Goal: Information Seeking & Learning: Check status

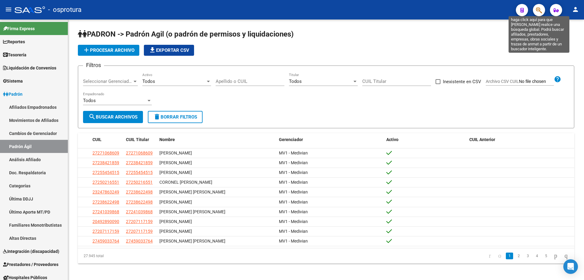
click at [538, 9] on icon "button" at bounding box center [539, 10] width 6 height 7
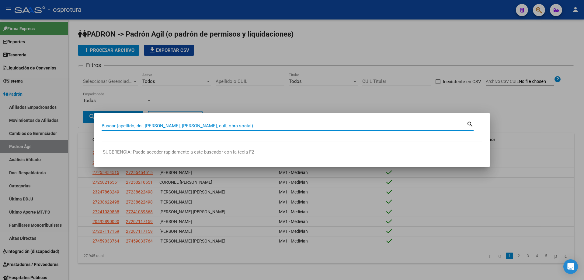
click at [219, 124] on input "Buscar (apellido, dni, [PERSON_NAME], [PERSON_NAME], cuit, obra social)" at bounding box center [284, 125] width 365 height 5
paste input "20-34574857-2"
type input "20345748572"
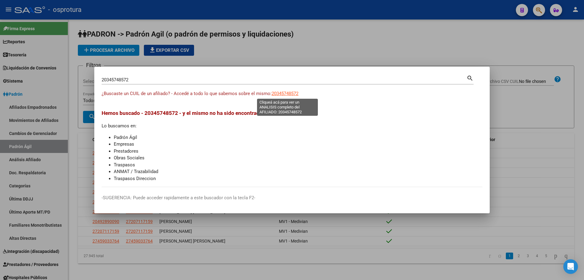
click at [290, 91] on span "20345748572" at bounding box center [285, 93] width 27 height 5
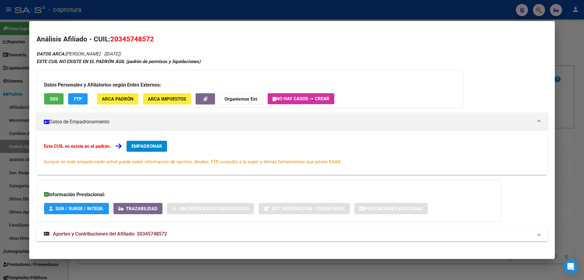
click at [49, 92] on div "Datos Personales y Afiliatorios según Entes Externos: SSS FTP ARCA Padrón ARCA …" at bounding box center [250, 89] width 427 height 38
click at [53, 101] on span "SSS" at bounding box center [54, 98] width 8 height 5
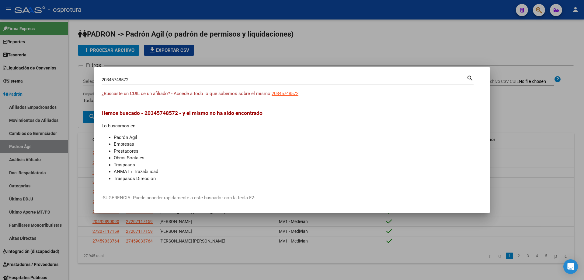
click at [140, 78] on input "20345748572" at bounding box center [284, 79] width 365 height 5
paste input "-34575871-3"
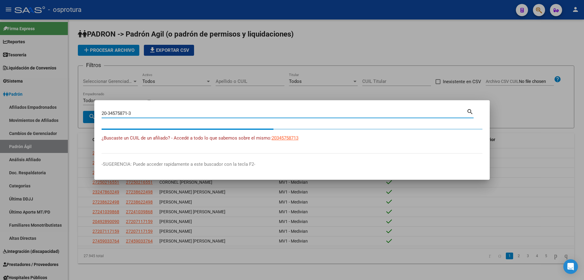
type input "20345758713"
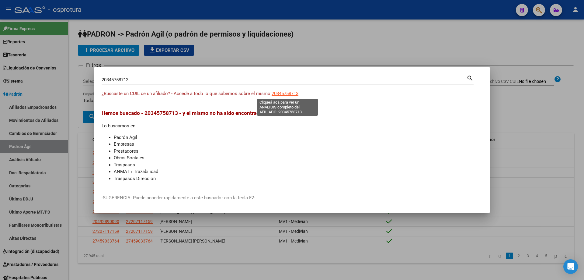
click at [290, 93] on span "20345758713" at bounding box center [285, 93] width 27 height 5
type textarea "20345758713"
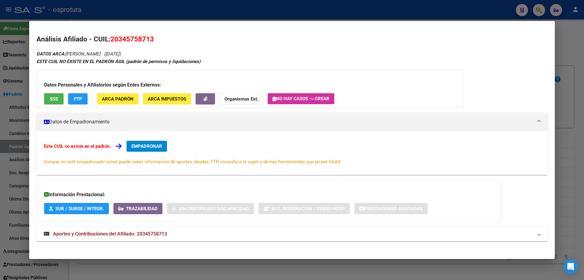
click at [51, 98] on span "SSS" at bounding box center [54, 98] width 8 height 5
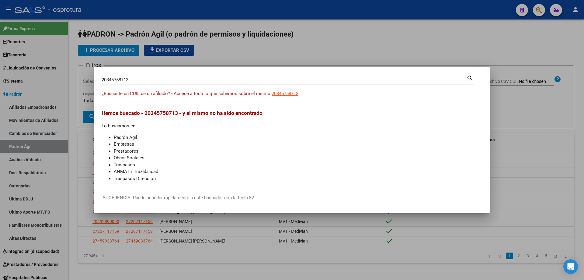
click at [126, 77] on input "20345758713" at bounding box center [284, 79] width 365 height 5
paste input "-34579267-9"
type input "20345792679"
click at [292, 95] on span "20345792679" at bounding box center [285, 93] width 27 height 5
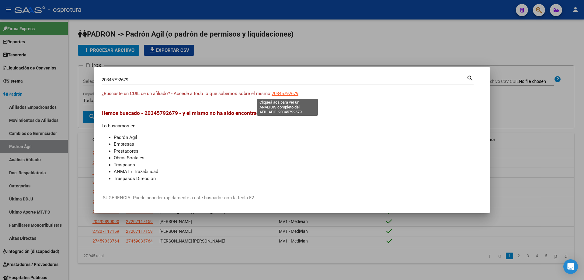
type textarea "20345792679"
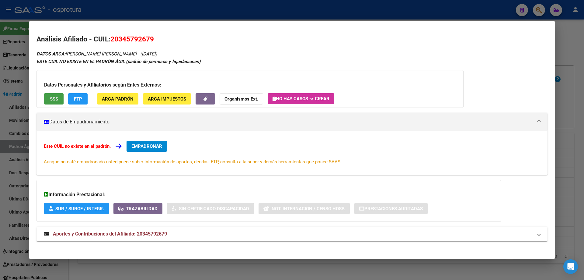
click at [48, 94] on button "SSS" at bounding box center [53, 98] width 19 height 11
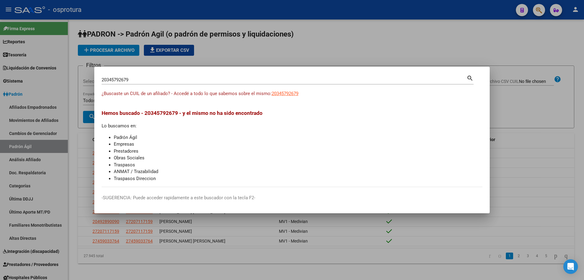
click at [165, 84] on div "20345792679 [PERSON_NAME] (apellido, dni, cuil, [PERSON_NAME], cuit, obra socia…" at bounding box center [284, 79] width 365 height 9
click at [167, 80] on input "20345792679" at bounding box center [284, 79] width 365 height 5
paste input "-34614103-5"
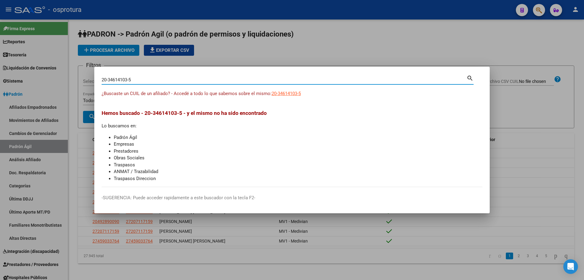
type input "20346141035"
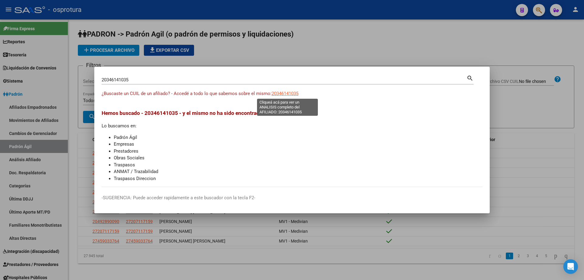
click at [289, 93] on span "20346141035" at bounding box center [285, 93] width 27 height 5
type textarea "20346141035"
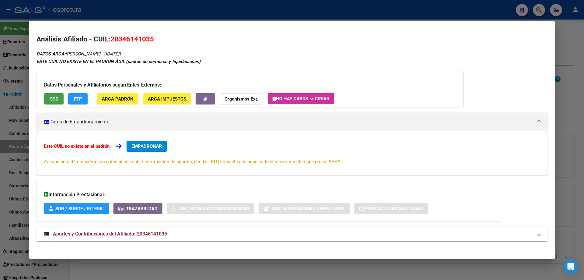
click at [52, 98] on span "SSS" at bounding box center [54, 98] width 8 height 5
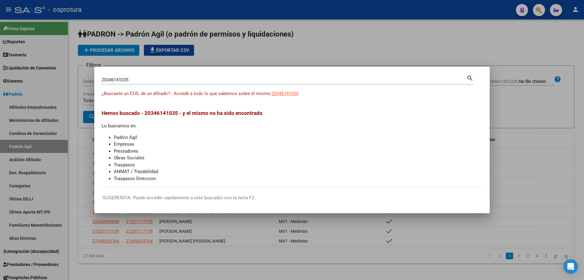
click at [150, 81] on input "20346141035" at bounding box center [284, 79] width 365 height 5
paste input "-34622684-7"
type input "20346226847"
click at [284, 93] on span "20346226847" at bounding box center [285, 93] width 27 height 5
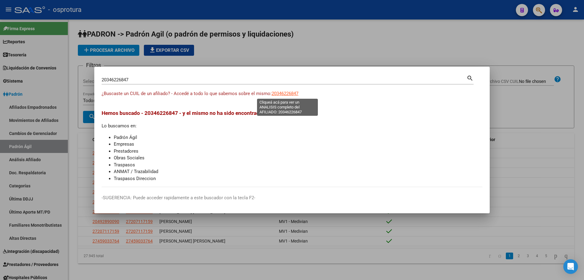
type textarea "20346226847"
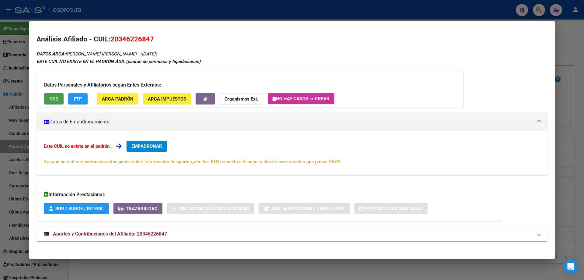
click at [54, 93] on button "SSS" at bounding box center [53, 98] width 19 height 11
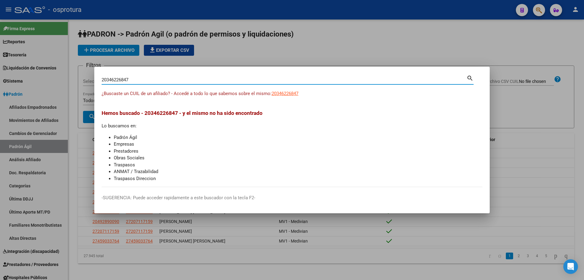
click at [191, 82] on input "20346226847" at bounding box center [284, 79] width 365 height 5
paste input "-34624374-1"
type input "20346243741"
click at [293, 93] on span "20346243741" at bounding box center [285, 93] width 27 height 5
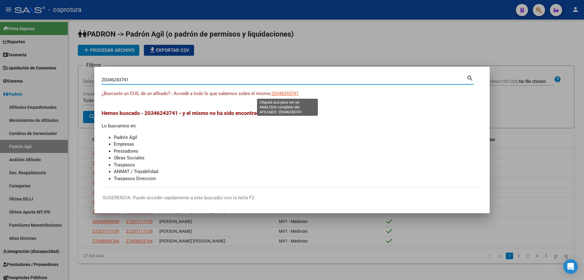
type textarea "20346243741"
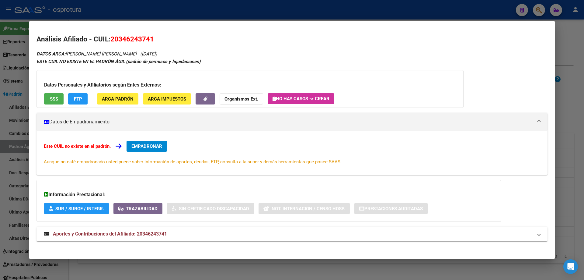
click at [54, 91] on div "Datos Personales y Afiliatorios según Entes Externos: SSS FTP ARCA Padrón ARCA …" at bounding box center [250, 89] width 427 height 38
click at [54, 101] on span "SSS" at bounding box center [54, 98] width 8 height 5
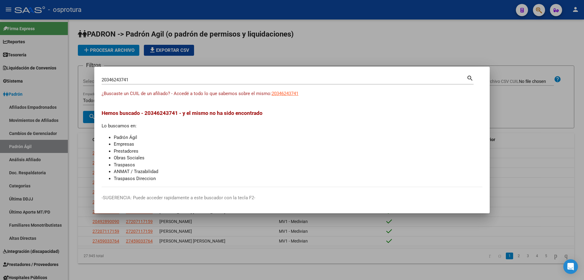
click at [136, 80] on input "20346243741" at bounding box center [284, 79] width 365 height 5
paste input "-34626199-5"
type input "20346261995"
click at [285, 92] on span "20346261995" at bounding box center [285, 93] width 27 height 5
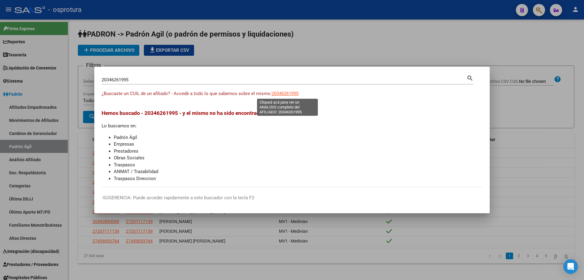
type textarea "20346261995"
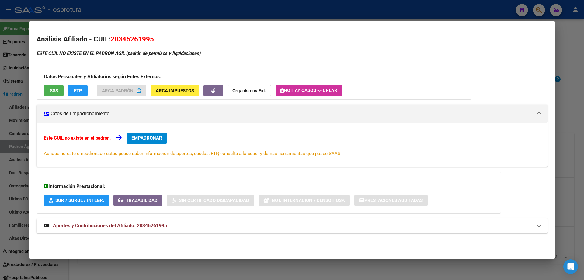
click at [50, 90] on div "Datos Personales y Afiliatorios según Entes Externos: SSS FTP ARCA Padrón ARCA …" at bounding box center [254, 81] width 435 height 38
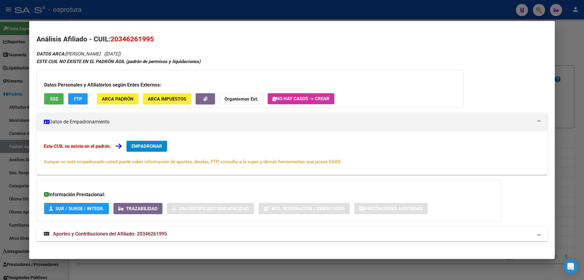
click at [50, 100] on span "SSS" at bounding box center [54, 98] width 8 height 5
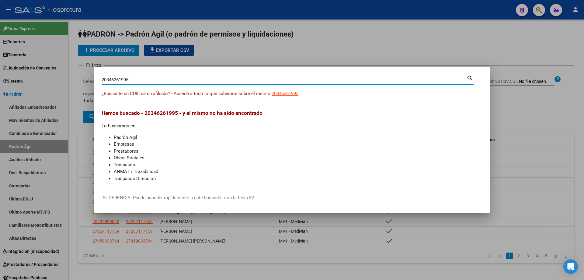
click at [132, 78] on input "20346261995" at bounding box center [284, 79] width 365 height 5
paste input "-34649527-9"
type input "20346495279"
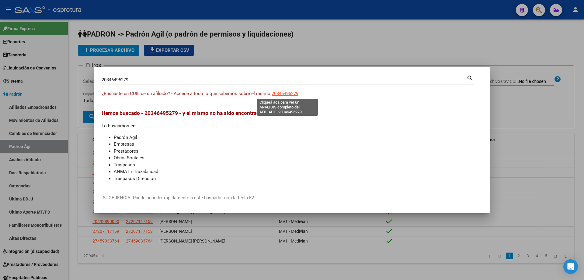
click at [291, 94] on span "20346495279" at bounding box center [285, 93] width 27 height 5
type textarea "20346495279"
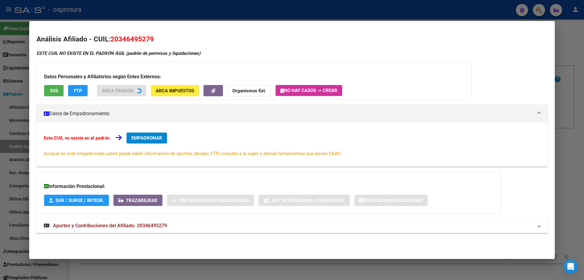
click at [50, 93] on button "SSS" at bounding box center [53, 90] width 19 height 11
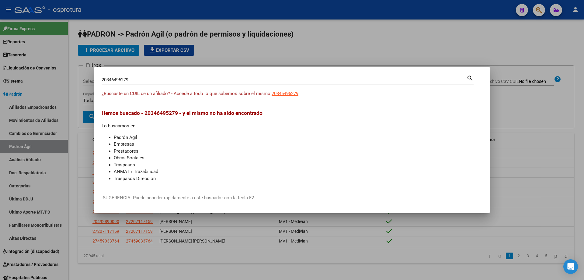
click at [123, 82] on input "20346495279" at bounding box center [284, 79] width 365 height 5
paste input "-34670275-4"
click at [123, 82] on input "20346702754+" at bounding box center [284, 79] width 365 height 5
type input "20346702754"
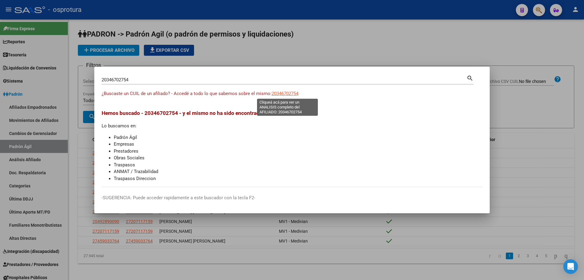
click at [291, 95] on span "20346702754" at bounding box center [285, 93] width 27 height 5
type textarea "20346702754"
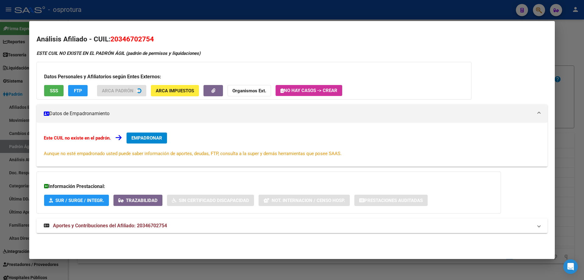
click at [57, 91] on span "SSS" at bounding box center [54, 90] width 8 height 5
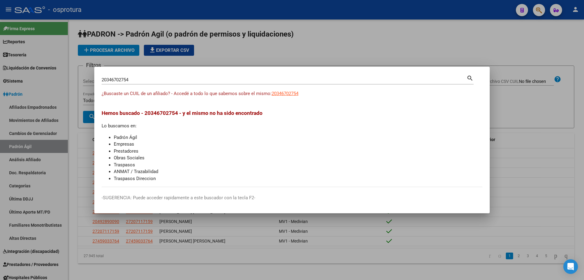
click at [144, 82] on input "20346702754" at bounding box center [284, 79] width 365 height 5
paste input "-34717399-2"
type input "20347173992"
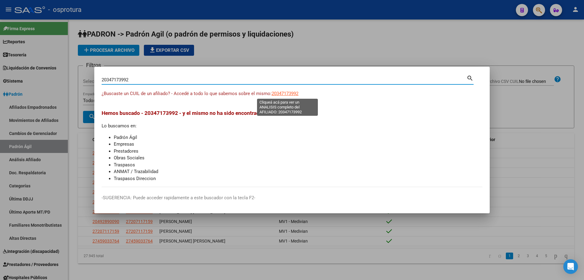
click at [299, 96] on span "20347173992" at bounding box center [285, 93] width 27 height 5
type textarea "20347173992"
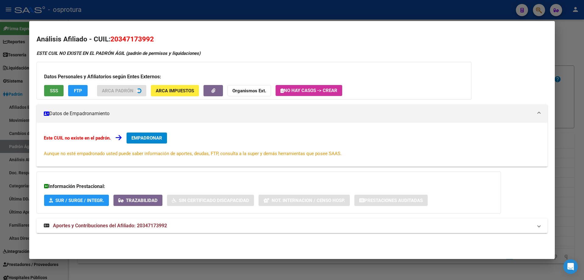
click at [54, 92] on span "SSS" at bounding box center [54, 90] width 8 height 5
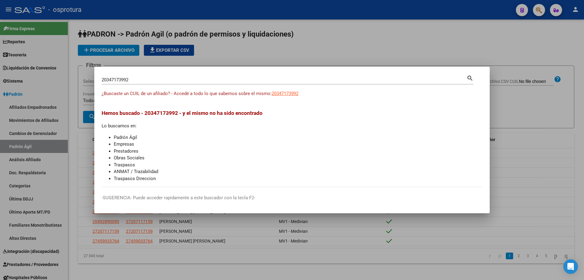
click at [195, 81] on input "20347173992" at bounding box center [284, 79] width 365 height 5
paste input "-34770062-3"
type input "20347700623"
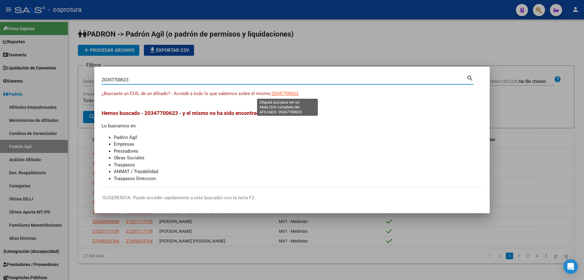
click at [284, 95] on span "20347700623" at bounding box center [285, 93] width 27 height 5
type textarea "20347700623"
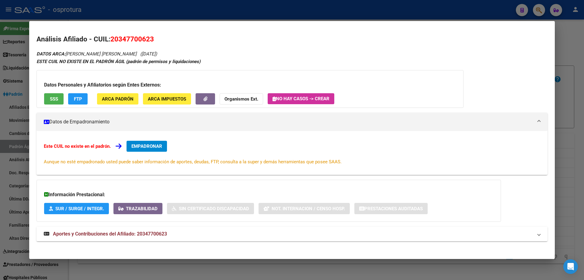
click at [55, 91] on div "Datos Personales y Afiliatorios según Entes Externos: SSS FTP ARCA Padrón ARCA …" at bounding box center [250, 89] width 427 height 38
click at [55, 99] on span "SSS" at bounding box center [54, 98] width 8 height 5
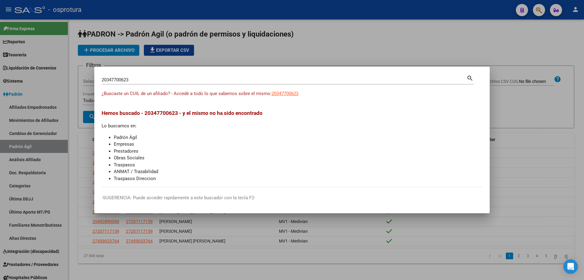
click at [133, 74] on div "20347700623 Buscar (apellido, dni, cuil, [PERSON_NAME], cuit, obra social) sear…" at bounding box center [288, 79] width 372 height 10
click at [133, 80] on input "20347700623" at bounding box center [284, 79] width 365 height 5
paste input "-34772682-7"
type input "20347726827"
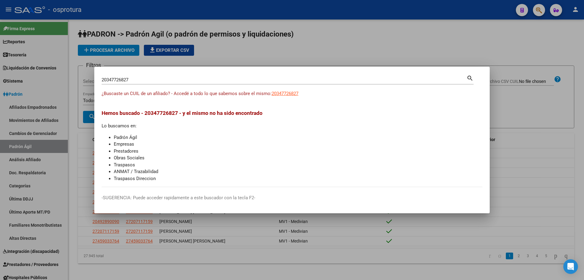
click at [276, 96] on app-link-go-to "20347726827" at bounding box center [285, 93] width 27 height 7
click at [282, 96] on span "20347726827" at bounding box center [285, 93] width 27 height 5
type textarea "20347726827"
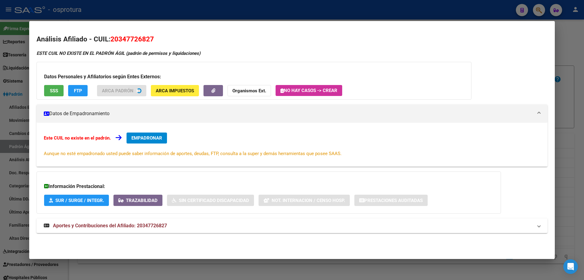
click at [53, 94] on button "SSS" at bounding box center [53, 90] width 19 height 11
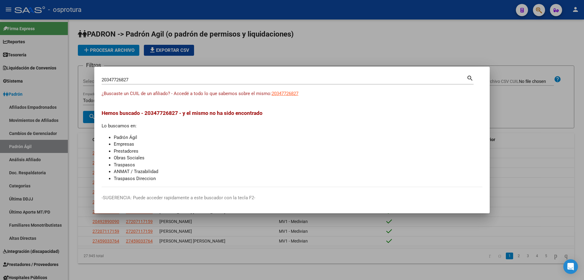
click at [182, 80] on input "20347726827" at bounding box center [284, 79] width 365 height 5
paste input "-34800557-0"
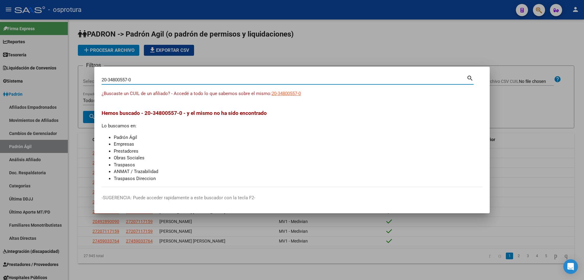
type input "20348005570"
click at [287, 92] on span "20348005570" at bounding box center [285, 93] width 27 height 5
type textarea "20348005570"
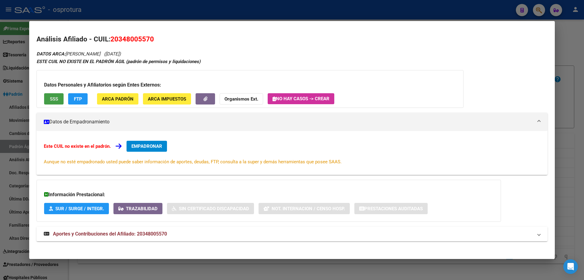
click at [55, 93] on button "SSS" at bounding box center [53, 98] width 19 height 11
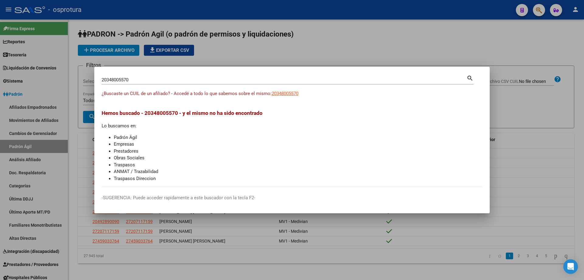
click at [143, 83] on div "20348005570 Buscar (apellido, dni, cuil, [PERSON_NAME], cuit, obra social)" at bounding box center [284, 79] width 365 height 9
click at [139, 81] on input "20348005570" at bounding box center [284, 79] width 365 height 5
paste input "-34817658-8"
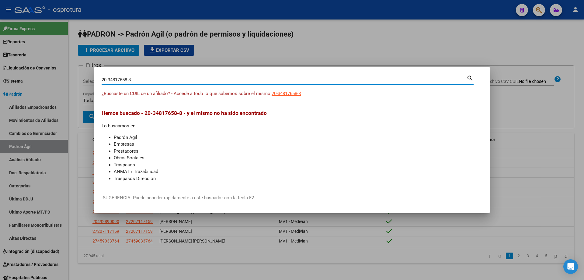
type input "20348176588"
click at [279, 91] on span "20348176588" at bounding box center [285, 93] width 27 height 5
type textarea "20348176588"
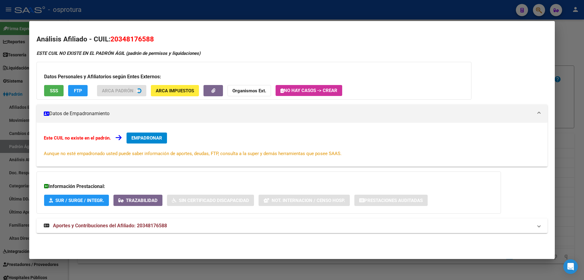
click at [54, 94] on button "SSS" at bounding box center [53, 90] width 19 height 11
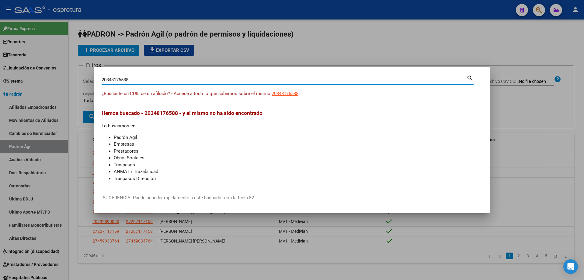
click at [134, 80] on input "20348176588" at bounding box center [284, 79] width 365 height 5
paste input "-34865282-7"
type input "20348652827"
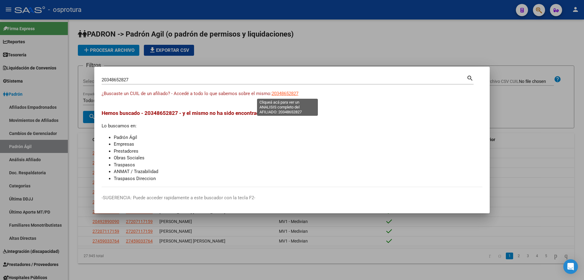
click at [285, 91] on span "20348652827" at bounding box center [285, 93] width 27 height 5
type textarea "20348652827"
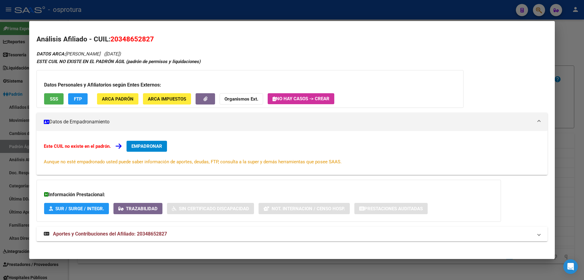
click at [48, 91] on div "Datos Personales y Afiliatorios según Entes Externos: SSS FTP ARCA Padrón ARCA …" at bounding box center [250, 89] width 427 height 38
click at [53, 103] on button "SSS" at bounding box center [53, 98] width 19 height 11
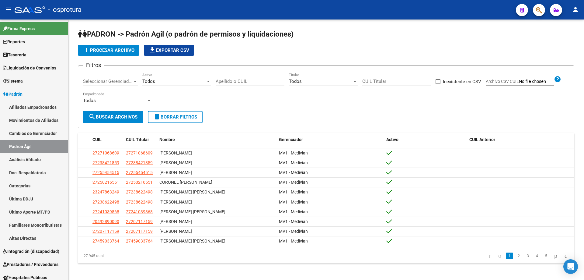
click at [536, 14] on button "button" at bounding box center [539, 10] width 12 height 12
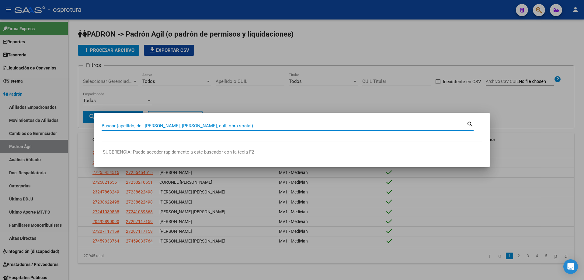
click at [202, 126] on input "Buscar (apellido, dni, [PERSON_NAME], [PERSON_NAME], cuit, obra social)" at bounding box center [284, 125] width 365 height 5
paste input "20-34964232-9"
type input "20349642329"
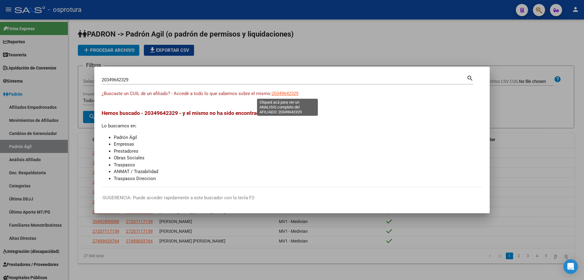
click at [289, 95] on span "20349642329" at bounding box center [285, 93] width 27 height 5
type textarea "20349642329"
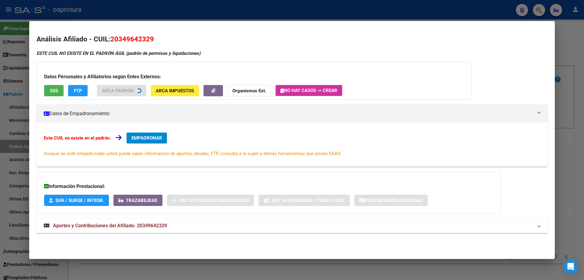
click at [47, 97] on div "Datos Personales y Afiliatorios según Entes Externos: SSS FTP ARCA Padrón ARCA …" at bounding box center [254, 81] width 435 height 38
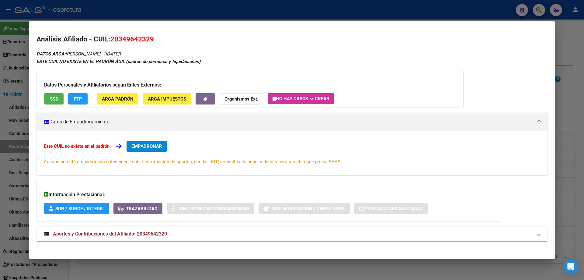
click at [52, 92] on div "Datos Personales y Afiliatorios según Entes Externos: SSS FTP ARCA Padrón ARCA …" at bounding box center [250, 89] width 427 height 38
click at [52, 99] on span "SSS" at bounding box center [54, 98] width 8 height 5
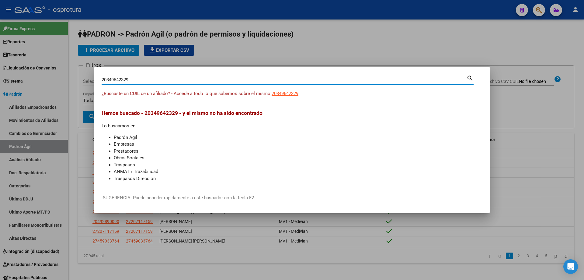
click at [138, 80] on input "20349642329" at bounding box center [284, 79] width 365 height 5
paste input "-34996867-4"
type input "20349968674"
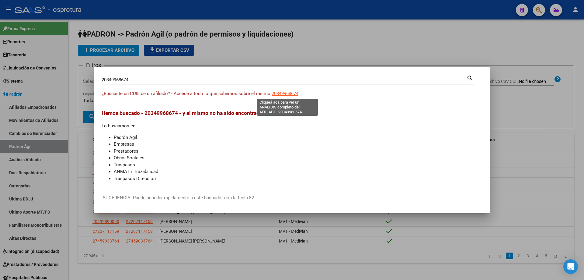
click at [283, 92] on span "20349968674" at bounding box center [285, 93] width 27 height 5
type textarea "20349968674"
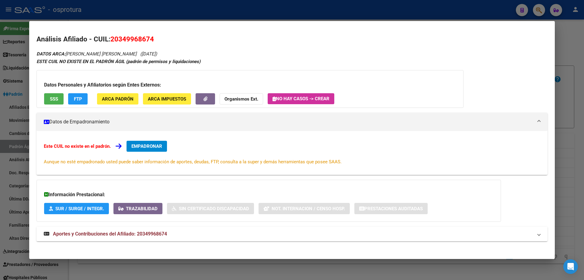
click at [55, 98] on span "SSS" at bounding box center [54, 98] width 8 height 5
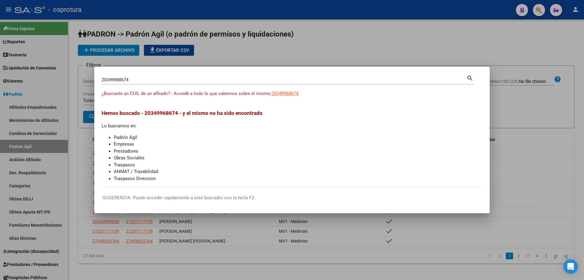
click at [173, 82] on input "20349968674" at bounding box center [284, 79] width 365 height 5
paste input "-35027089-3"
type input "20350270893"
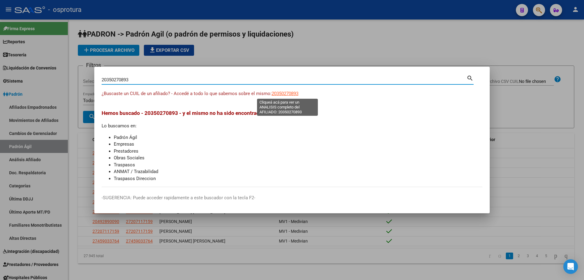
click at [285, 94] on span "20350270893" at bounding box center [285, 93] width 27 height 5
type textarea "20350270893"
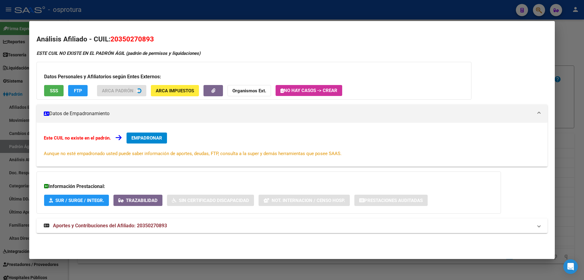
click at [55, 92] on div "Datos Personales y Afiliatorios según Entes Externos: SSS FTP ARCA Padrón ARCA …" at bounding box center [254, 81] width 435 height 38
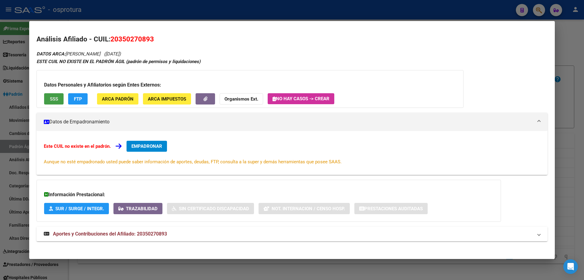
click at [56, 101] on span "SSS" at bounding box center [54, 98] width 8 height 5
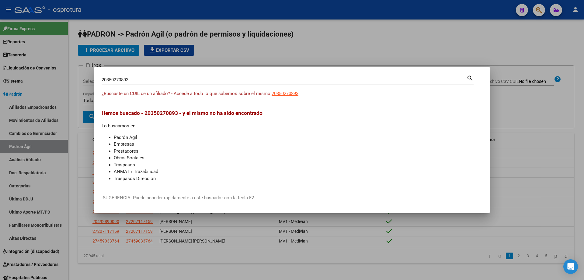
click at [159, 79] on input "20350270893" at bounding box center [284, 79] width 365 height 5
paste input "-35050685-4"
type input "20350506854"
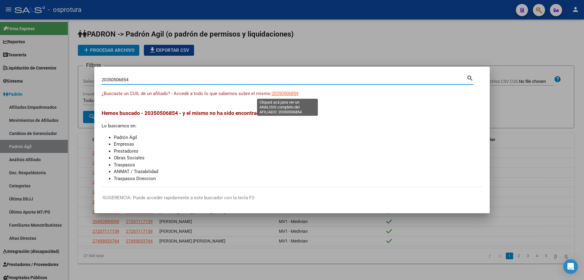
click at [299, 93] on span "20350506854" at bounding box center [285, 93] width 27 height 5
type textarea "20350506854"
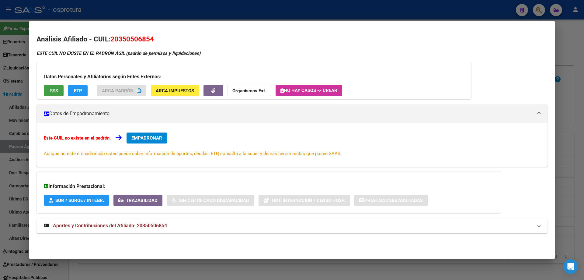
click at [57, 93] on span "SSS" at bounding box center [54, 90] width 8 height 5
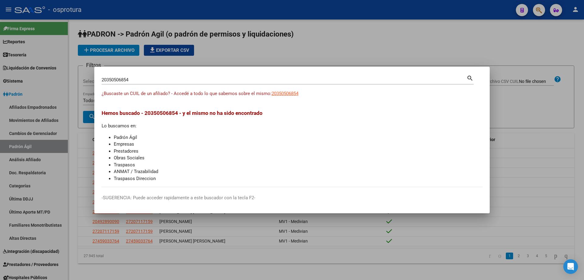
click at [163, 79] on input "20350506854" at bounding box center [284, 79] width 365 height 5
paste input "-35081250-5"
type input "20350812505"
click at [288, 94] on span "20350812505" at bounding box center [285, 93] width 27 height 5
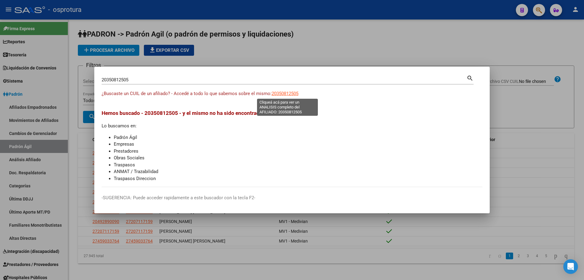
type textarea "20350812505"
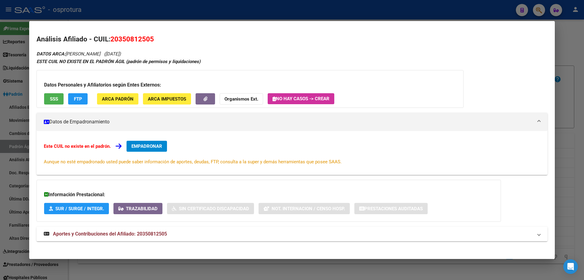
click at [58, 90] on div "Datos Personales y Afiliatorios según Entes Externos: SSS FTP ARCA Padrón ARCA …" at bounding box center [250, 89] width 427 height 38
click at [59, 102] on button "SSS" at bounding box center [53, 98] width 19 height 11
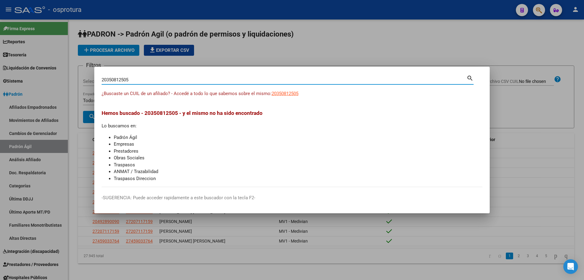
click at [138, 80] on input "20350812505" at bounding box center [284, 79] width 365 height 5
paste input "-35106228-3"
type input "20351062283"
click at [282, 94] on span "20351062283" at bounding box center [285, 93] width 27 height 5
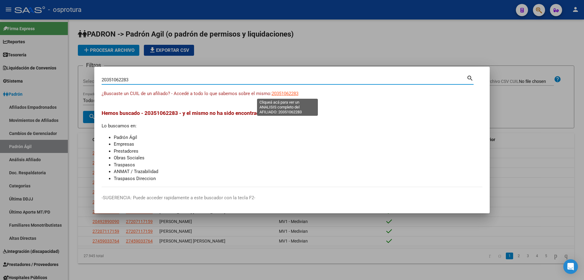
type textarea "20351062283"
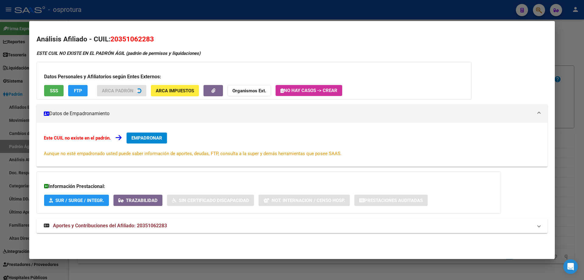
click at [52, 90] on span "SSS" at bounding box center [54, 90] width 8 height 5
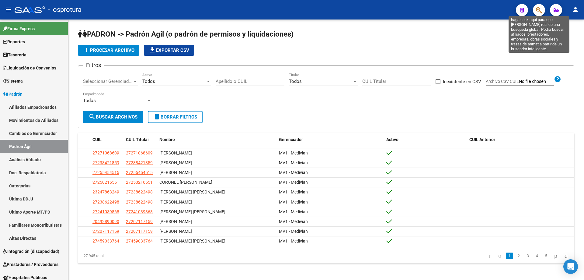
click at [539, 11] on icon "button" at bounding box center [539, 10] width 6 height 7
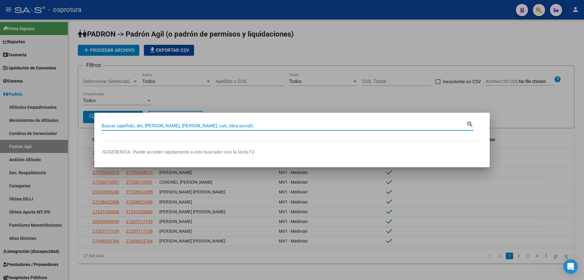
click at [234, 127] on input "Buscar (apellido, dni, [PERSON_NAME], [PERSON_NAME], cuit, obra social)" at bounding box center [284, 125] width 365 height 5
paste input "20-35119644-1"
type input "20351196441"
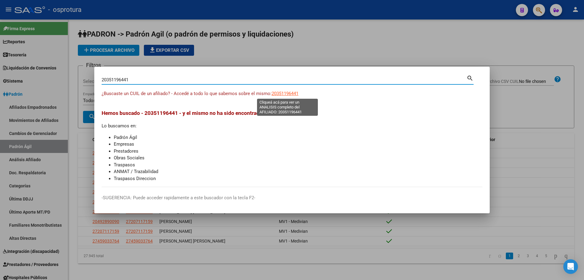
click at [284, 93] on span "20351196441" at bounding box center [285, 93] width 27 height 5
type textarea "20351196441"
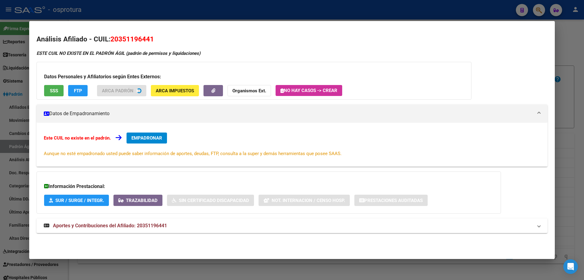
click at [53, 95] on button "SSS" at bounding box center [53, 90] width 19 height 11
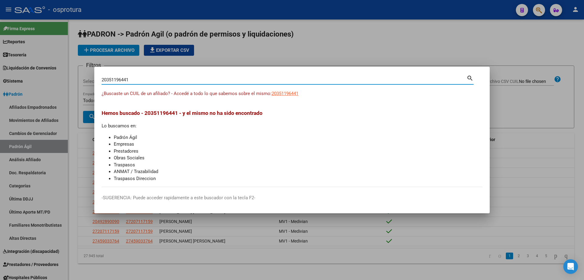
click at [131, 82] on input "20351196441" at bounding box center [284, 79] width 365 height 5
paste input "-35142314-6"
type input "20351423146"
click at [295, 94] on span "20351423146" at bounding box center [285, 93] width 27 height 5
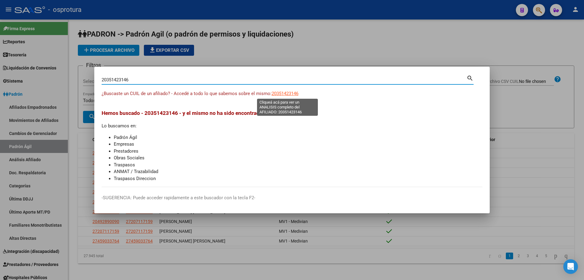
type textarea "20351423146"
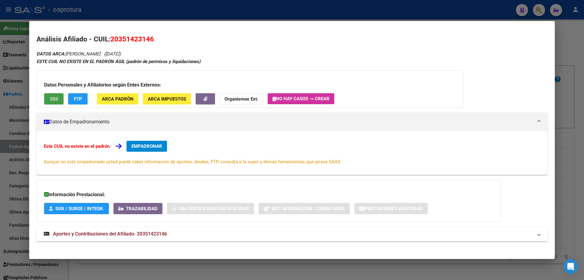
click at [55, 102] on button "SSS" at bounding box center [53, 98] width 19 height 11
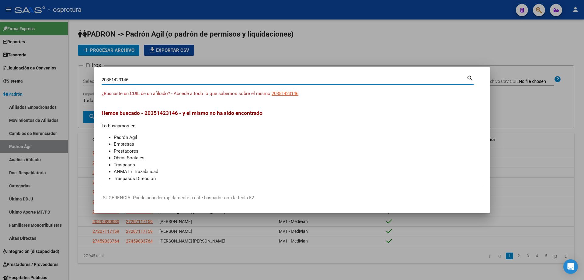
click at [151, 77] on input "20351423146" at bounding box center [284, 79] width 365 height 5
paste input "-35206436-0"
type input "20352064360"
click at [279, 91] on span "20352064360" at bounding box center [285, 93] width 27 height 5
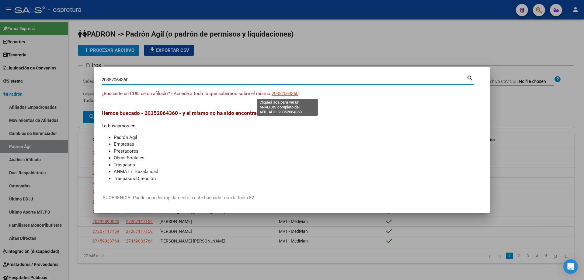
type textarea "20352064360"
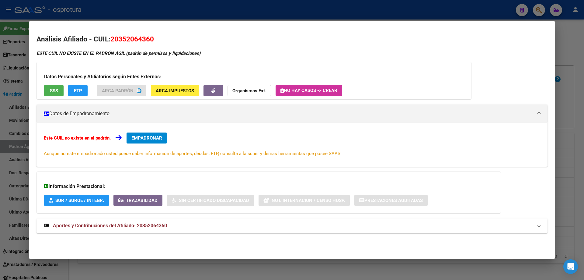
click at [61, 90] on button "SSS" at bounding box center [53, 90] width 19 height 11
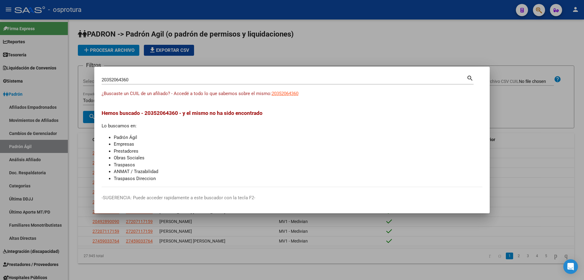
click at [203, 79] on input "20352064360" at bounding box center [284, 79] width 365 height 5
paste input "-35227777-1"
type input "20352277771"
click at [284, 91] on span "20352277771" at bounding box center [285, 93] width 27 height 5
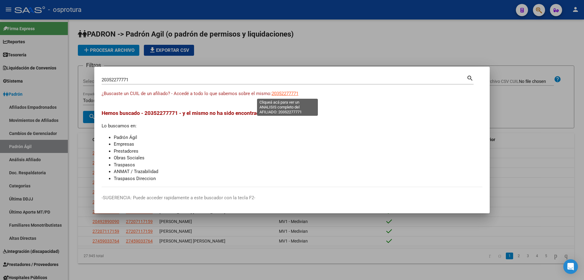
type textarea "20352277771"
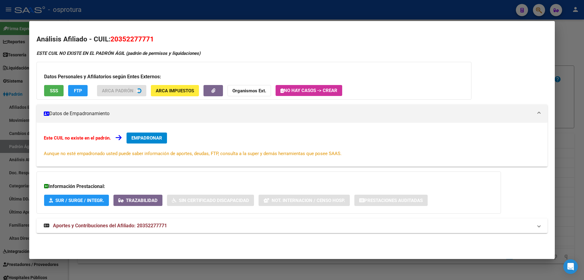
click at [52, 93] on div "Datos Personales y Afiliatorios según Entes Externos: SSS FTP ARCA Padrón ARCA …" at bounding box center [254, 81] width 435 height 38
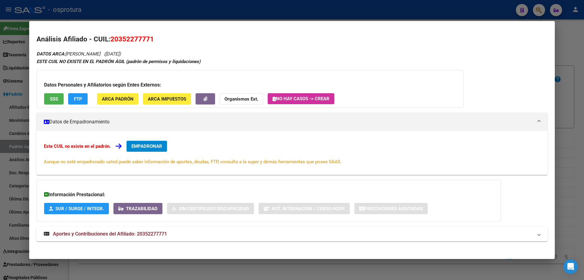
click at [61, 101] on button "SSS" at bounding box center [53, 98] width 19 height 11
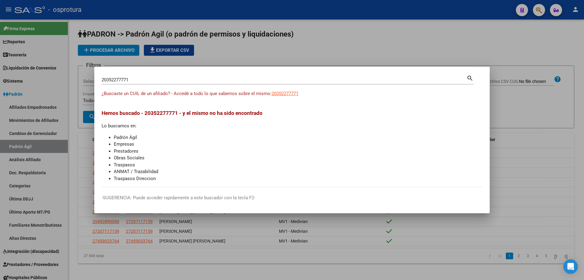
click at [161, 79] on input "20352277771" at bounding box center [284, 79] width 365 height 5
paste input "-35234766-4"
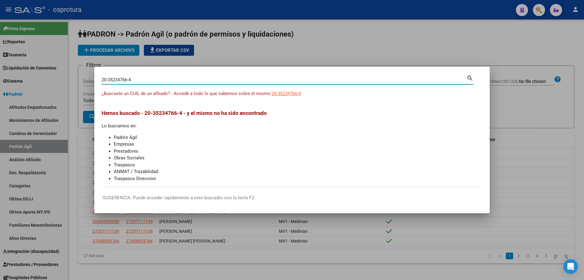
type input "20352347664"
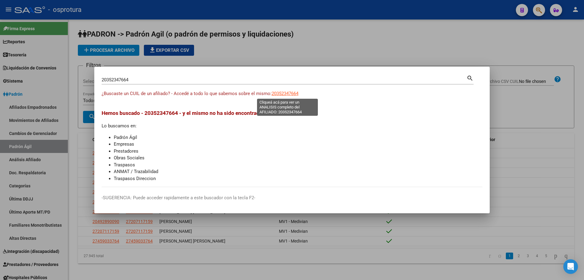
click at [287, 93] on span "20352347664" at bounding box center [285, 93] width 27 height 5
type textarea "20352347664"
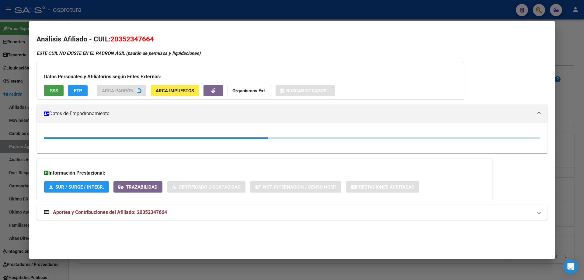
click at [52, 94] on button "SSS" at bounding box center [53, 90] width 19 height 11
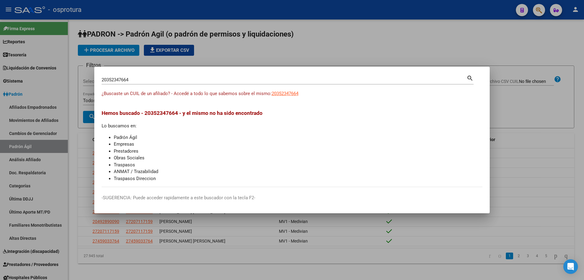
click at [197, 80] on input "20352347664" at bounding box center [284, 79] width 365 height 5
paste input "-35265279-3"
type input "20352652793"
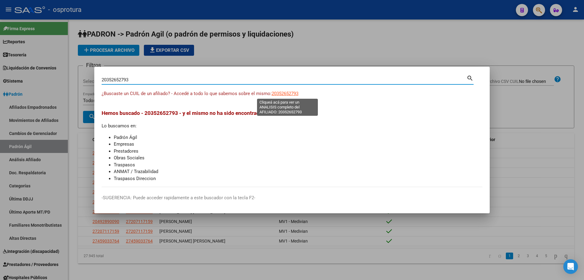
click at [281, 92] on span "20352652793" at bounding box center [285, 93] width 27 height 5
type textarea "20352652793"
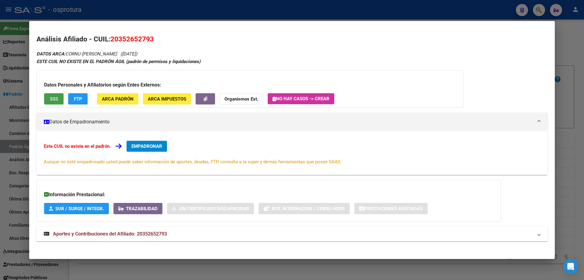
click at [52, 94] on button "SSS" at bounding box center [53, 98] width 19 height 11
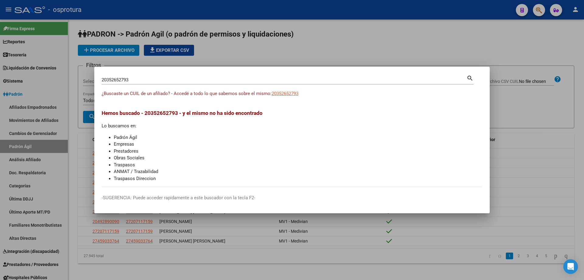
click at [148, 79] on input "20352652793" at bounding box center [284, 79] width 365 height 5
paste input "-35302699-"
type input "20353026993"
click at [286, 90] on app-link-go-to "20353026993" at bounding box center [285, 93] width 27 height 7
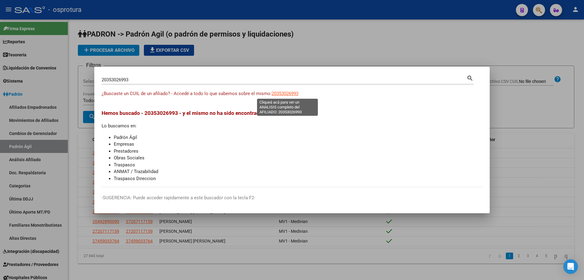
click at [289, 92] on span "20353026993" at bounding box center [285, 93] width 27 height 5
type textarea "20353026993"
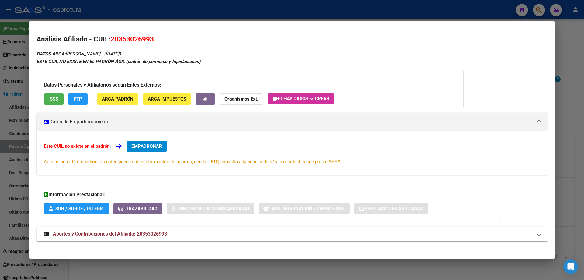
click at [58, 100] on button "SSS" at bounding box center [53, 98] width 19 height 11
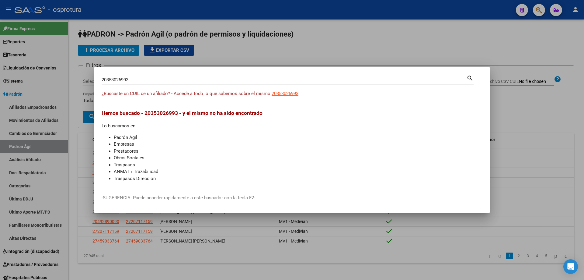
click at [188, 79] on input "20353026993" at bounding box center [284, 79] width 365 height 5
paste input "-35317651-0"
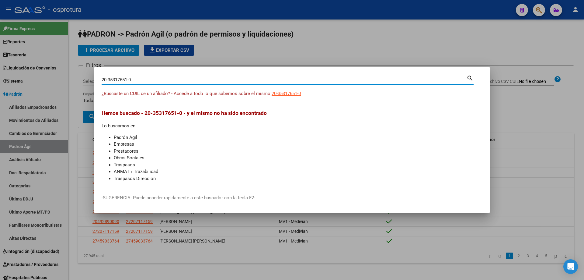
type input "20353176510"
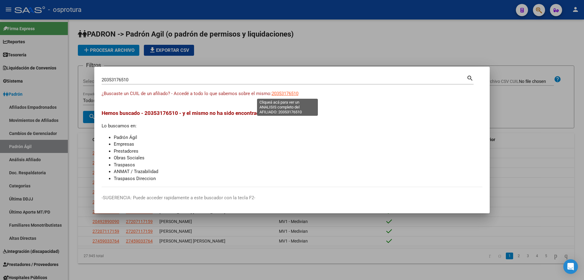
click at [292, 95] on span "20353176510" at bounding box center [285, 93] width 27 height 5
type textarea "20353176510"
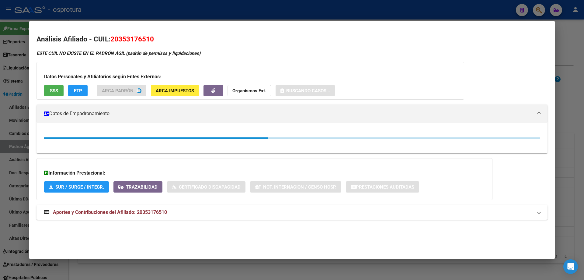
click at [55, 92] on div "Datos Personales y Afiliatorios según Entes Externos: SSS FTP ARCA Padrón ARCA …" at bounding box center [251, 81] width 428 height 38
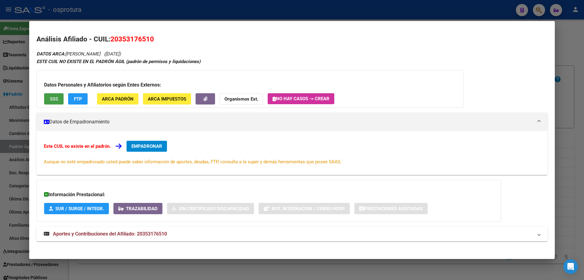
click at [54, 96] on span "SSS" at bounding box center [54, 98] width 8 height 5
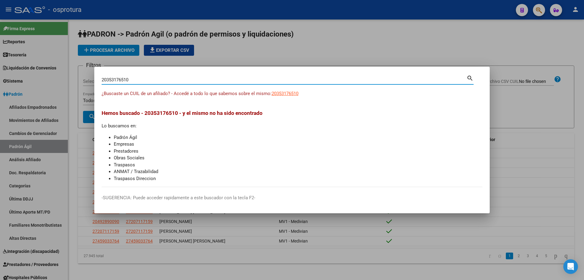
click at [157, 80] on input "20353176510" at bounding box center [284, 79] width 365 height 5
paste input "-35321902-3"
type input "20353219023"
click at [285, 94] on span "20353219023" at bounding box center [285, 93] width 27 height 5
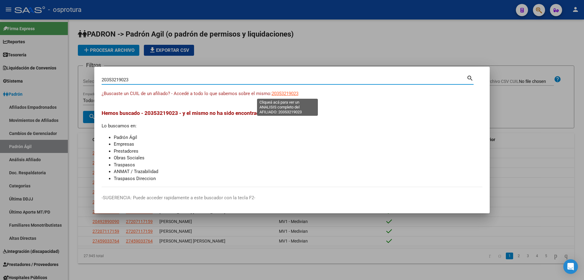
type textarea "20353219023"
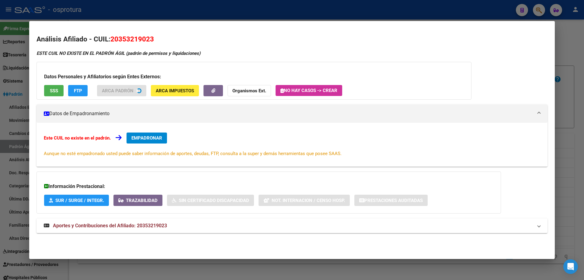
click at [55, 92] on span "SSS" at bounding box center [54, 90] width 8 height 5
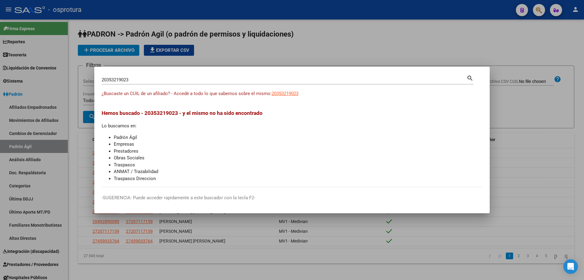
click at [206, 80] on input "20353219023" at bounding box center [284, 79] width 365 height 5
paste input "-35336223-"
type input "20353362233"
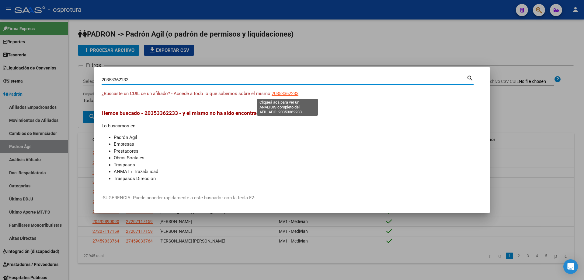
click at [289, 91] on span "20353362233" at bounding box center [285, 93] width 27 height 5
type textarea "20353362233"
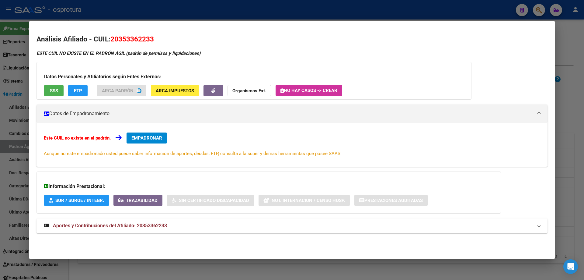
click at [53, 93] on button "SSS" at bounding box center [53, 90] width 19 height 11
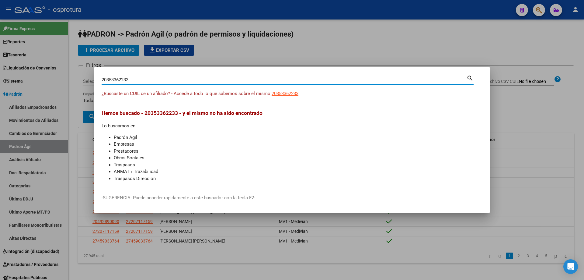
click at [135, 80] on input "20353362233" at bounding box center [284, 79] width 365 height 5
paste input "-35343246-0"
type input "20353432460"
click at [285, 92] on span "20353432460" at bounding box center [285, 93] width 27 height 5
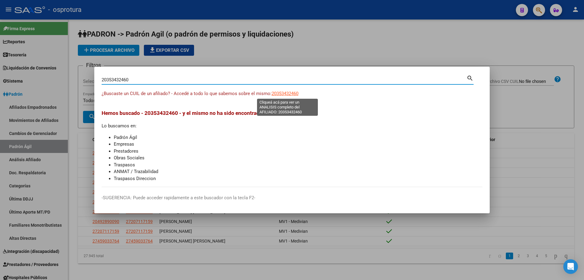
type textarea "20353432460"
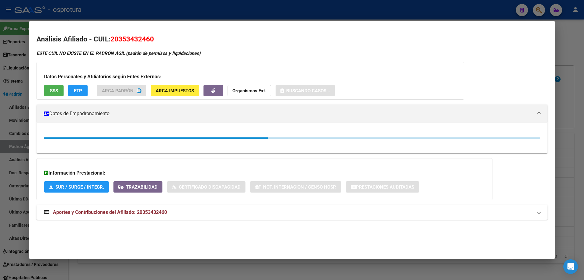
click at [51, 94] on button "SSS" at bounding box center [53, 90] width 19 height 11
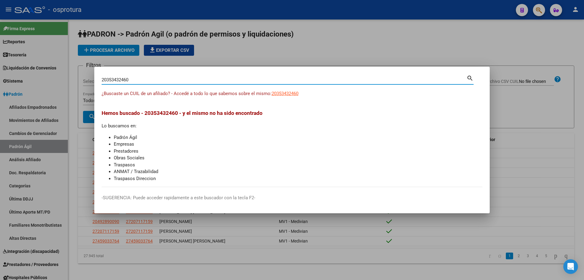
click at [152, 82] on input "20353432460" at bounding box center [284, 79] width 365 height 5
paste input "-35346371-4"
type input "20353463714"
click at [286, 93] on span "20353463714" at bounding box center [285, 93] width 27 height 5
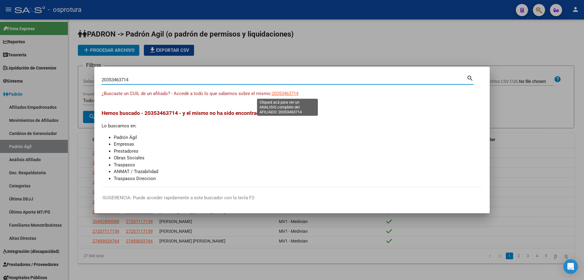
type textarea "20353463714"
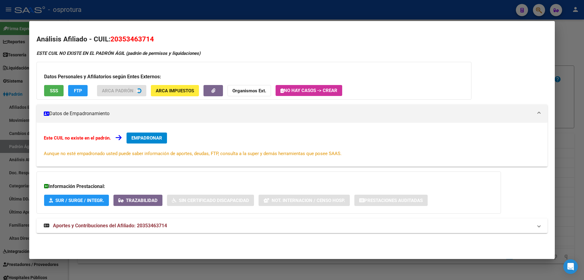
click at [55, 94] on button "SSS" at bounding box center [53, 90] width 19 height 11
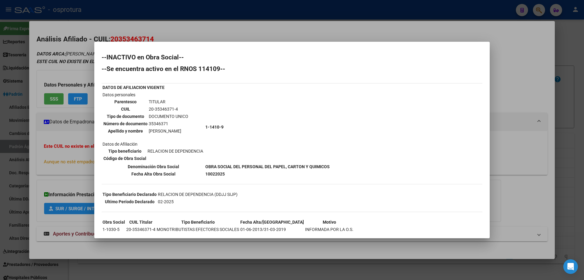
scroll to position [22, 0]
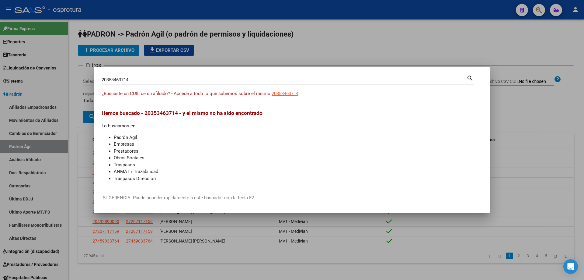
click at [226, 81] on input "20353463714" at bounding box center [284, 79] width 365 height 5
paste input "-35350972-2"
type input "20353509722"
click at [290, 96] on span "20353509722" at bounding box center [285, 93] width 27 height 5
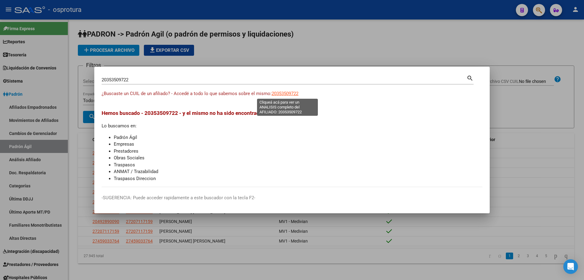
type textarea "20353509722"
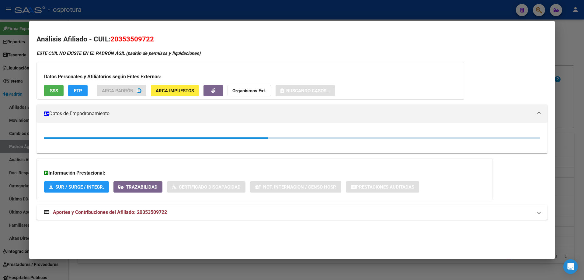
click at [52, 92] on span "SSS" at bounding box center [54, 90] width 8 height 5
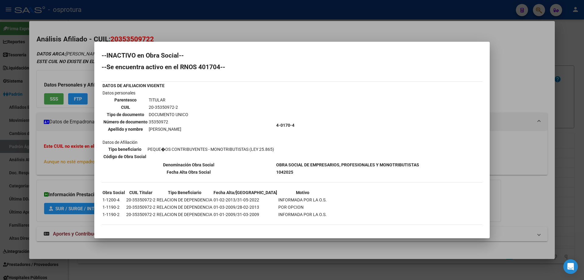
scroll to position [0, 0]
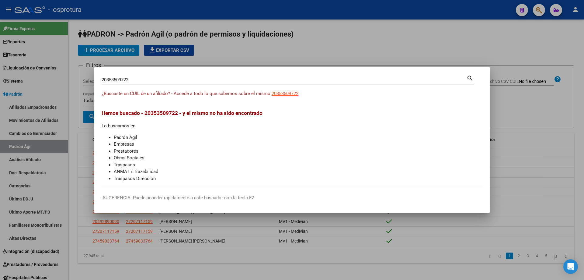
click at [273, 79] on input "20353509722" at bounding box center [284, 79] width 365 height 5
paste input "-35352197-8"
type input "20353521978"
click at [286, 91] on span "20353521978" at bounding box center [285, 93] width 27 height 5
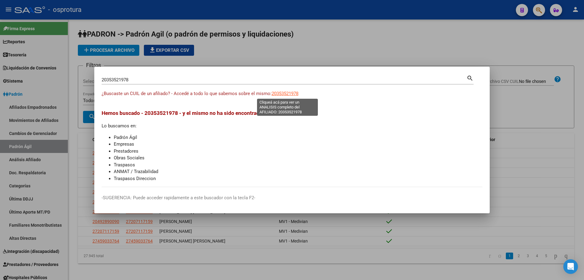
type textarea "20353521978"
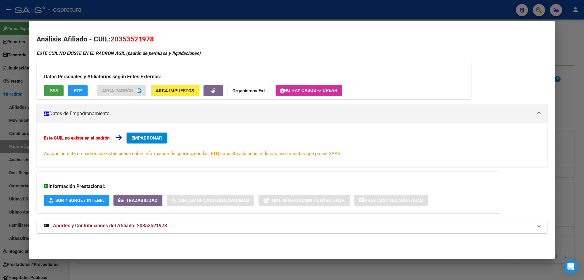
click at [57, 94] on button "SSS" at bounding box center [53, 90] width 19 height 11
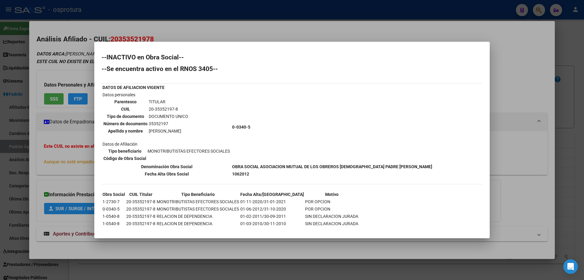
scroll to position [9, 0]
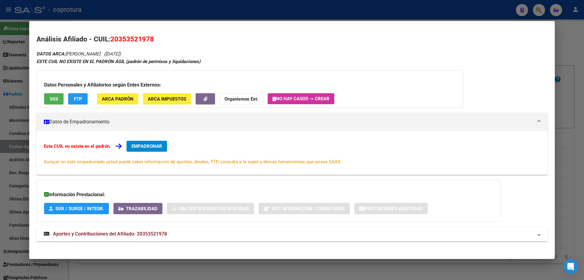
click at [458, 201] on div "Información Prestacional: SUR / SURGE / INTEGR. Trazabilidad Sin Certificado Di…" at bounding box center [269, 201] width 465 height 42
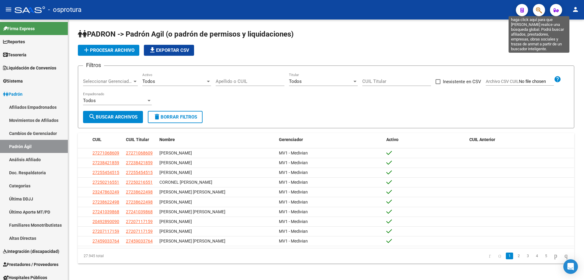
click at [542, 12] on icon "button" at bounding box center [539, 10] width 6 height 7
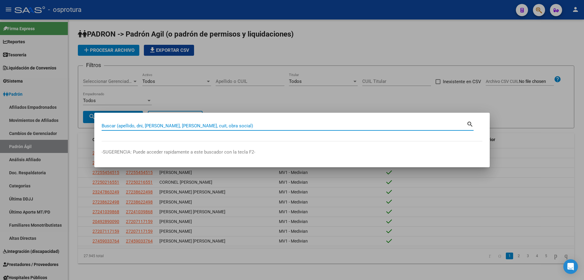
click at [214, 125] on input "Buscar (apellido, dni, [PERSON_NAME], [PERSON_NAME], cuit, obra social)" at bounding box center [284, 125] width 365 height 5
paste input "20-35391050-8"
type input "20353910508"
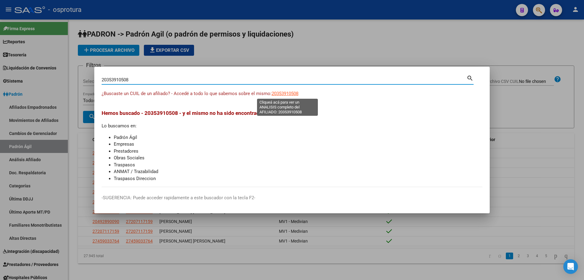
click at [277, 94] on span "20353910508" at bounding box center [285, 93] width 27 height 5
type textarea "20353910508"
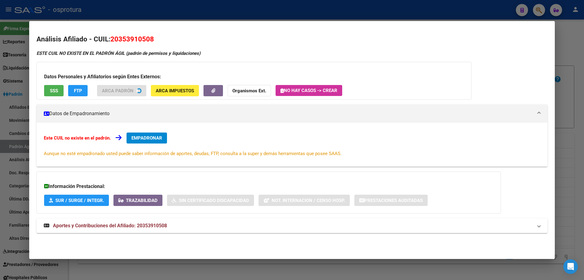
click at [52, 95] on button "SSS" at bounding box center [53, 90] width 19 height 11
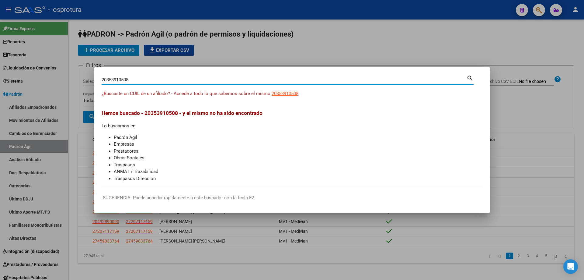
click at [131, 80] on input "20353910508" at bounding box center [284, 79] width 365 height 5
paste input "-35394881-5"
type input "20353948815"
click at [287, 94] on span "20353948815" at bounding box center [285, 93] width 27 height 5
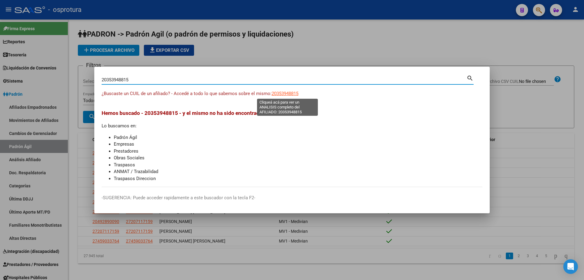
type textarea "20353948815"
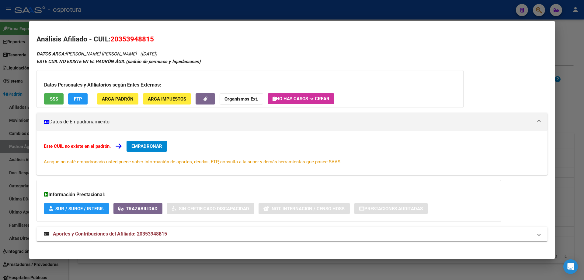
click at [59, 100] on button "SSS" at bounding box center [53, 98] width 19 height 11
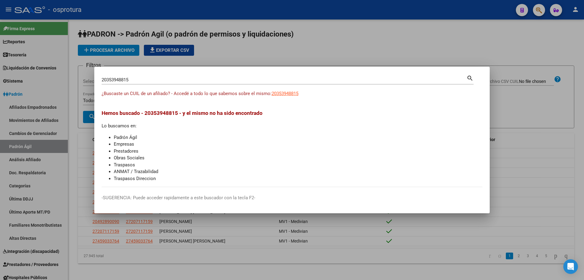
click at [142, 78] on input "20353948815" at bounding box center [284, 79] width 365 height 5
paste input "-35403585-6"
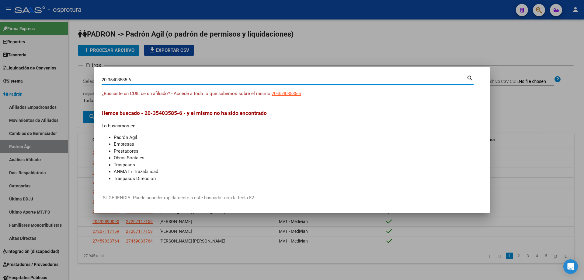
type input "20354035856"
click at [283, 92] on span "20354035856" at bounding box center [285, 93] width 27 height 5
type textarea "20354035856"
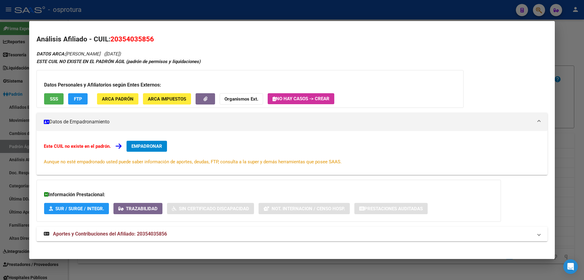
scroll to position [3, 0]
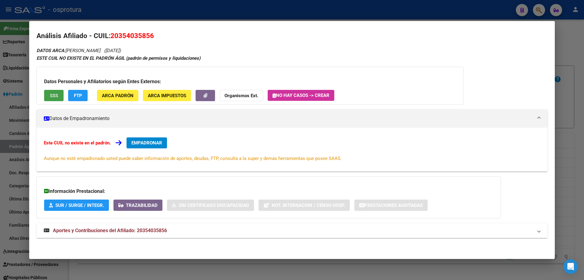
click at [58, 92] on button "SSS" at bounding box center [53, 95] width 19 height 11
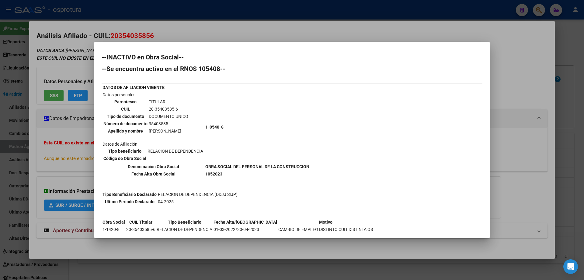
scroll to position [73, 0]
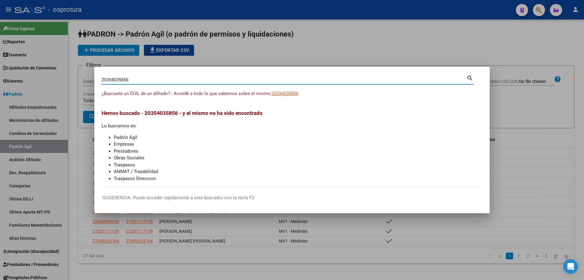
click at [214, 79] on input "20354035856" at bounding box center [284, 79] width 365 height 5
paste input "-35426140-"
type input "20354261406"
click at [279, 95] on span "20354261406" at bounding box center [285, 93] width 27 height 5
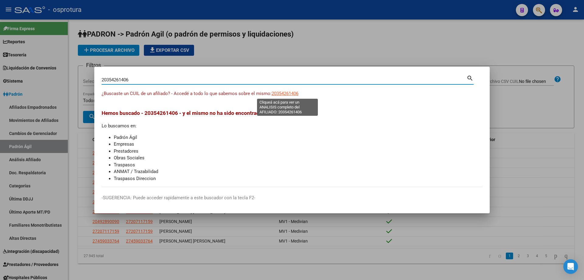
type textarea "20354261406"
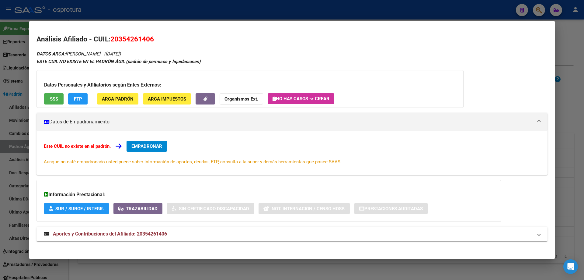
scroll to position [3, 0]
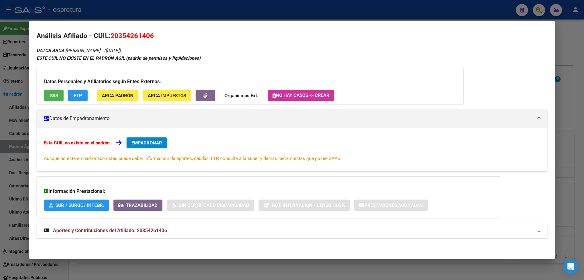
click at [56, 94] on span "SSS" at bounding box center [54, 95] width 8 height 5
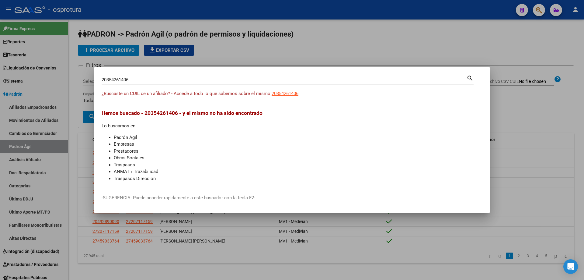
click at [154, 79] on input "20354261406" at bounding box center [284, 79] width 365 height 5
paste input "-35461318-3"
type input "20354613183"
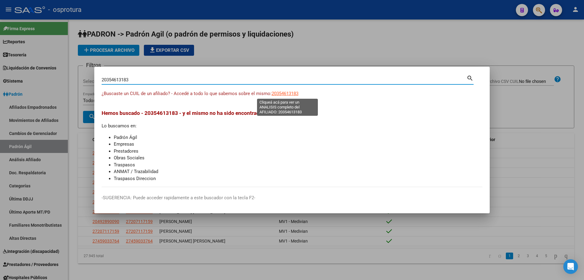
click at [288, 94] on span "20354613183" at bounding box center [285, 93] width 27 height 5
type textarea "20354613183"
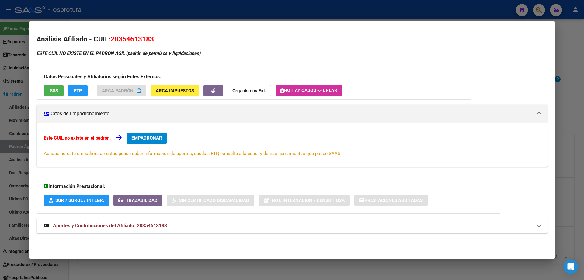
click at [52, 90] on span "SSS" at bounding box center [54, 90] width 8 height 5
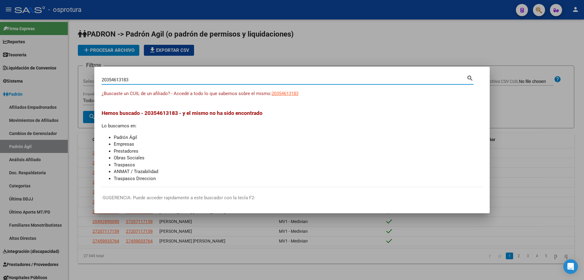
click at [131, 82] on input "20354613183" at bounding box center [284, 79] width 365 height 5
paste input "-35492729-"
type input "20354927293"
click at [294, 93] on span "20354927293" at bounding box center [285, 93] width 27 height 5
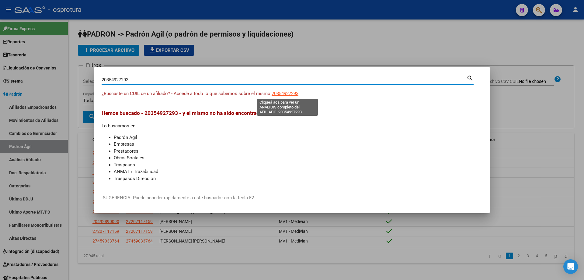
type textarea "20354927293"
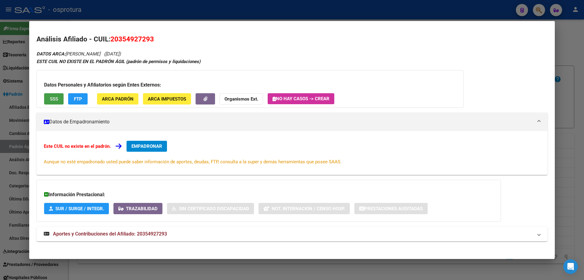
click at [53, 98] on span "SSS" at bounding box center [54, 98] width 8 height 5
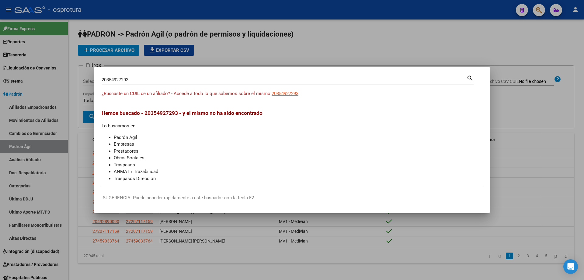
click at [206, 82] on input "20354927293" at bounding box center [284, 79] width 365 height 5
paste input "-35542697-2"
type input "20355426972"
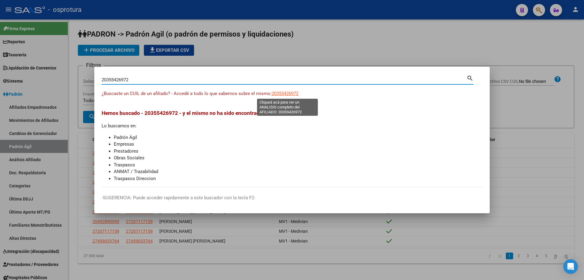
click at [294, 93] on span "20355426972" at bounding box center [285, 93] width 27 height 5
type textarea "20355426972"
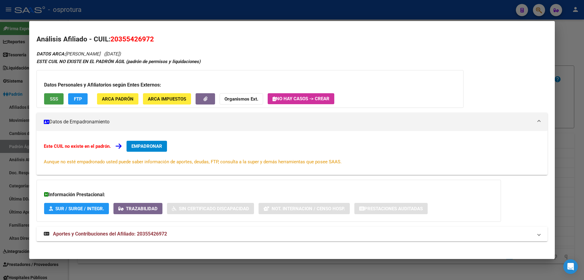
click at [61, 99] on button "SSS" at bounding box center [53, 98] width 19 height 11
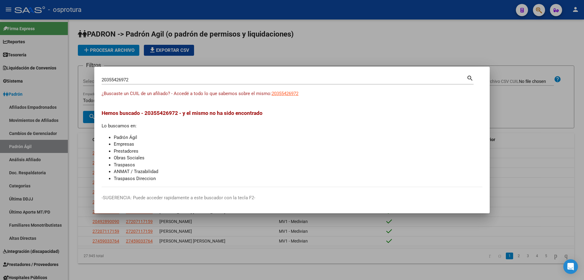
click at [192, 78] on input "20355426972" at bounding box center [284, 79] width 365 height 5
paste input "-35558882-4"
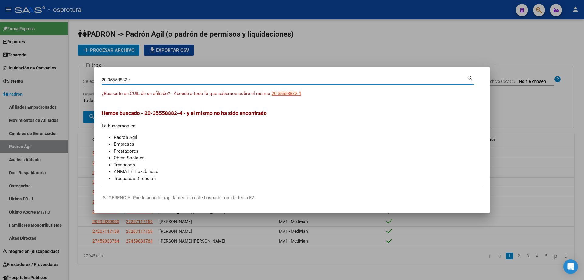
type input "20355588824"
click at [286, 92] on span "20355588824" at bounding box center [285, 93] width 27 height 5
type textarea "20355588824"
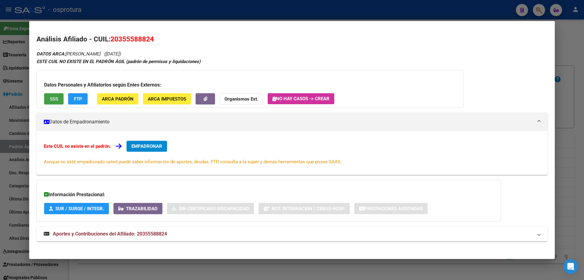
click at [50, 100] on span "SSS" at bounding box center [54, 98] width 8 height 5
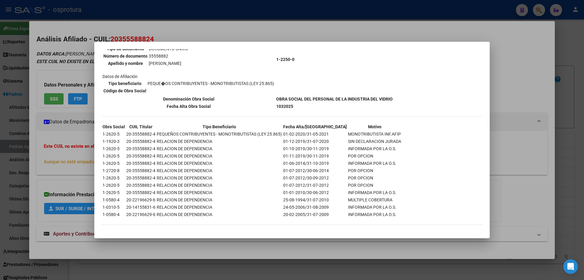
scroll to position [0, 0]
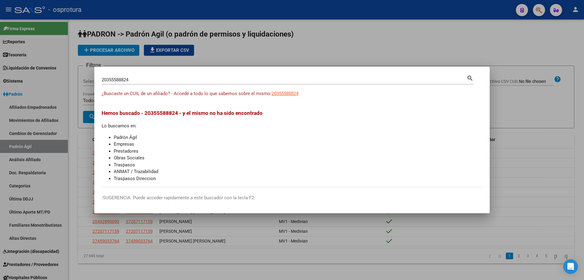
click at [151, 82] on input "20355588824" at bounding box center [284, 79] width 365 height 5
click at [150, 82] on input "20355588824" at bounding box center [284, 79] width 365 height 5
paste input "-35603506-3"
type input "20356035063"
click at [290, 93] on span "20356035063" at bounding box center [285, 93] width 27 height 5
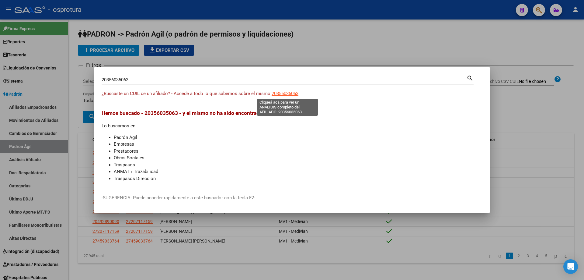
type textarea "20356035063"
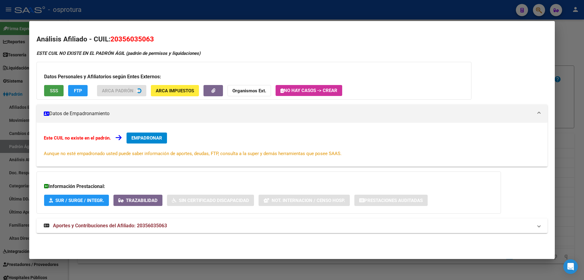
click at [60, 90] on button "SSS" at bounding box center [53, 90] width 19 height 11
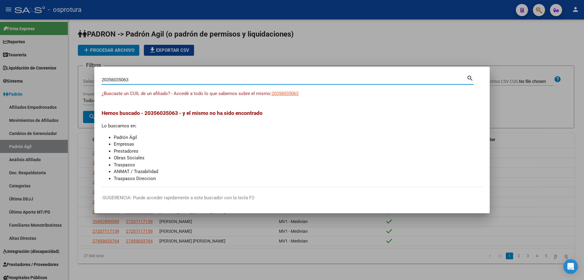
click at [174, 82] on input "20356035063" at bounding box center [284, 79] width 365 height 5
paste input "-35610970-9"
type input "20356109709"
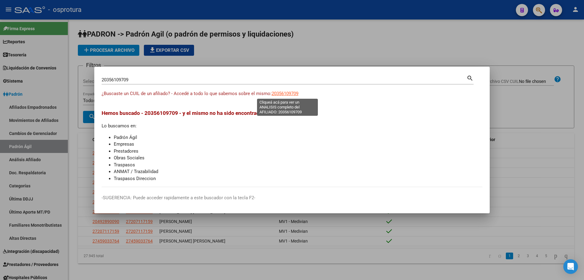
click at [288, 93] on span "20356109709" at bounding box center [285, 93] width 27 height 5
type textarea "20356109709"
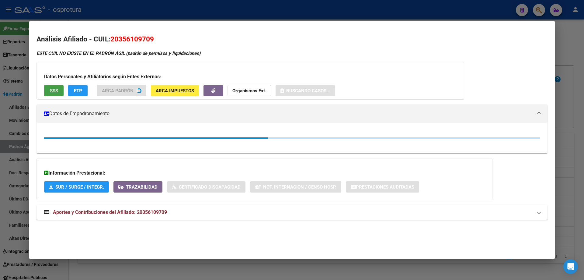
click at [48, 92] on button "SSS" at bounding box center [53, 90] width 19 height 11
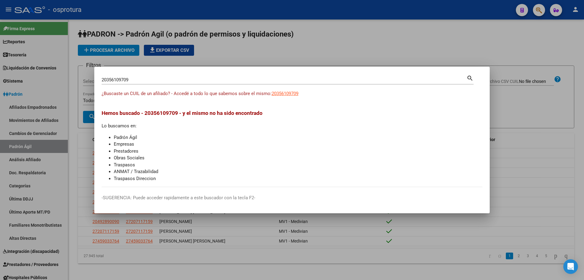
click at [203, 82] on input "20356109709" at bounding box center [284, 79] width 365 height 5
paste input "-35611924-0"
type input "20356119240"
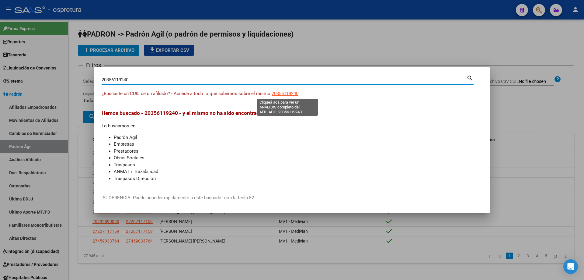
click at [296, 91] on span "20356119240" at bounding box center [285, 93] width 27 height 5
type textarea "20356119240"
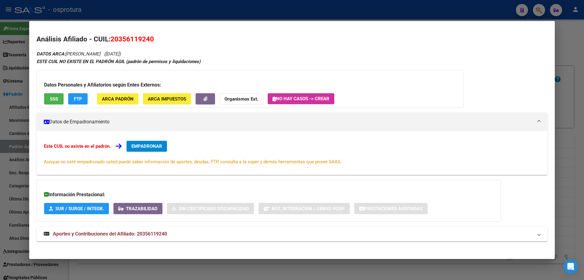
click at [49, 92] on div "Datos Personales y Afiliatorios según Entes Externos: SSS FTP ARCA Padrón ARCA …" at bounding box center [250, 89] width 427 height 38
click at [60, 101] on button "SSS" at bounding box center [53, 98] width 19 height 11
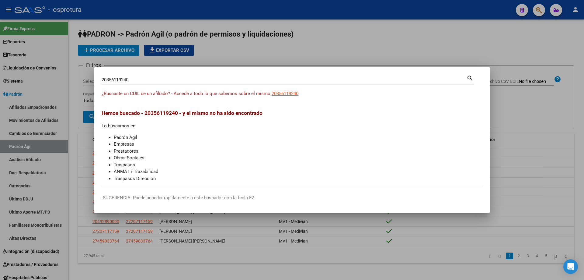
click at [188, 80] on input "20356119240" at bounding box center [284, 79] width 365 height 5
paste input "-35618926-5"
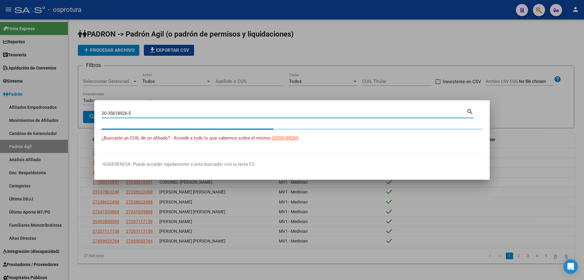
type input "20356189265"
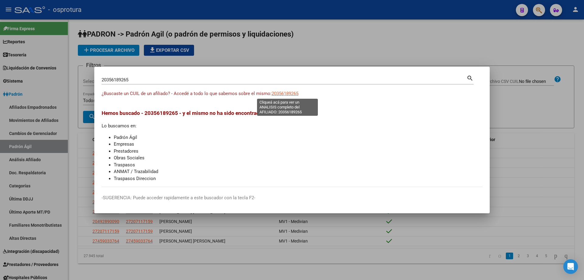
click at [285, 91] on span "20356189265" at bounding box center [285, 93] width 27 height 5
type textarea "20356189265"
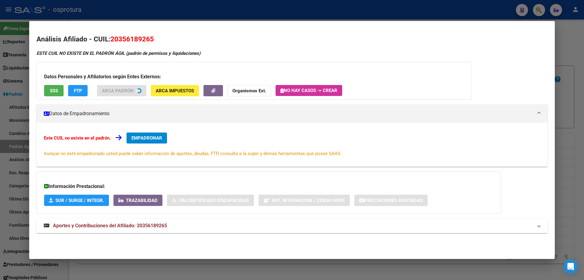
click at [55, 96] on div "Datos Personales y Afiliatorios según Entes Externos: SSS FTP ARCA Padrón ARCA …" at bounding box center [254, 81] width 435 height 38
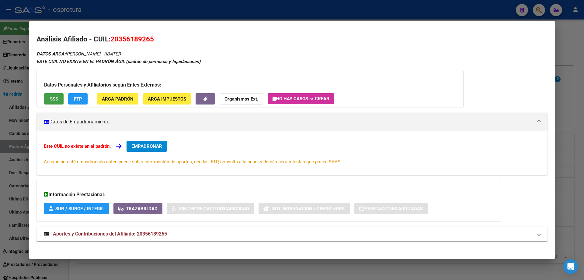
click at [55, 95] on button "SSS" at bounding box center [53, 98] width 19 height 11
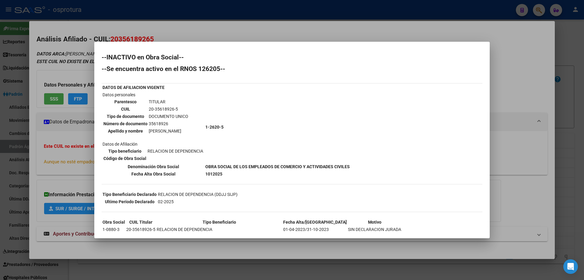
scroll to position [110, 0]
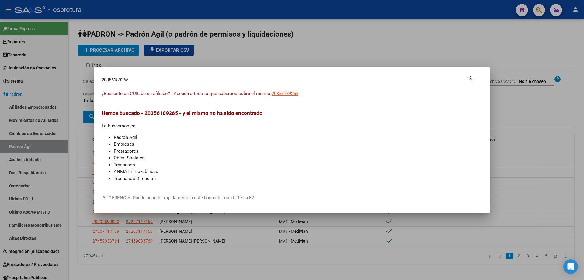
click at [230, 78] on input "20356189265" at bounding box center [284, 79] width 365 height 5
paste input "-35622980-1"
type input "20356229801"
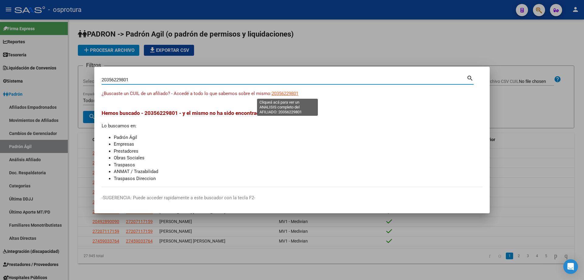
click at [283, 95] on span "20356229801" at bounding box center [285, 93] width 27 height 5
type textarea "20356229801"
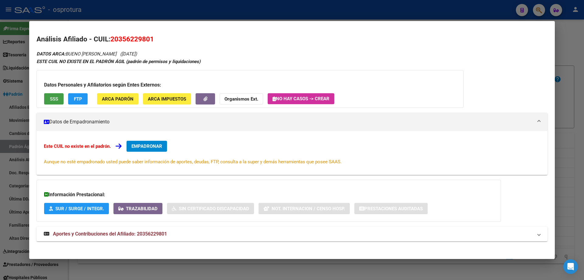
click at [51, 94] on button "SSS" at bounding box center [53, 98] width 19 height 11
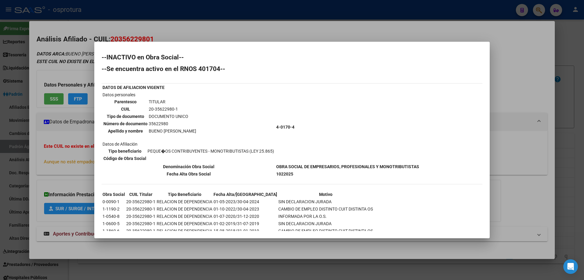
scroll to position [31, 0]
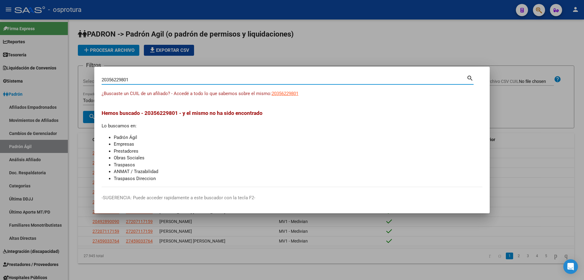
click at [184, 80] on input "20356229801" at bounding box center [284, 79] width 365 height 5
paste input "-35634037-0"
type input "20356340370"
click at [288, 95] on span "20356340370" at bounding box center [285, 93] width 27 height 5
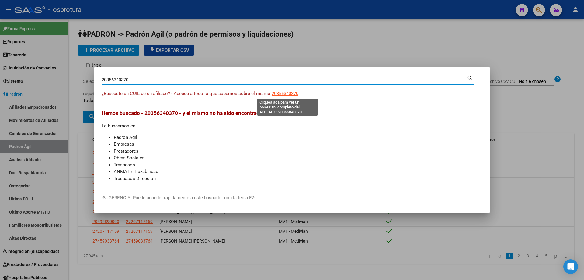
type textarea "20356340370"
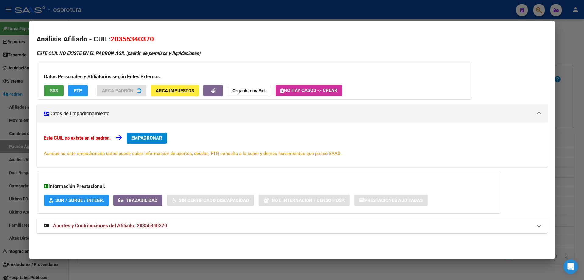
click at [52, 90] on span "SSS" at bounding box center [54, 90] width 8 height 5
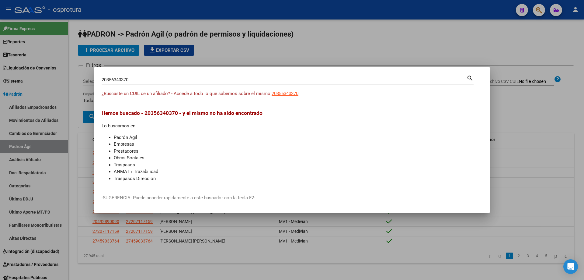
click at [162, 80] on input "20356340370" at bounding box center [284, 79] width 365 height 5
paste input "-35659515-8"
type input "20356595158"
click at [292, 95] on span "20356595158" at bounding box center [285, 93] width 27 height 5
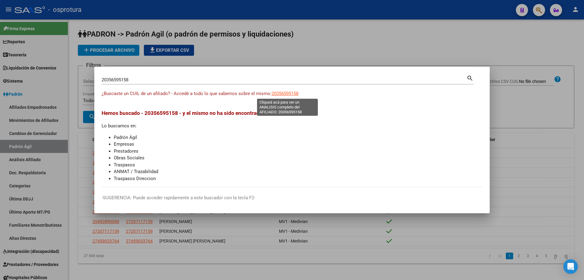
type textarea "20356595158"
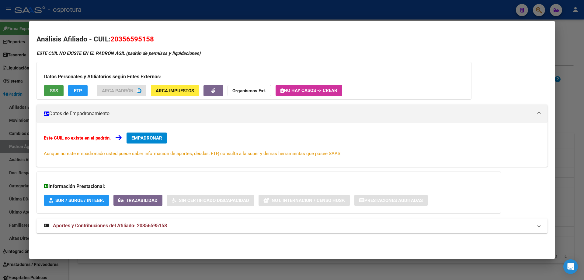
click at [55, 91] on span "SSS" at bounding box center [54, 90] width 8 height 5
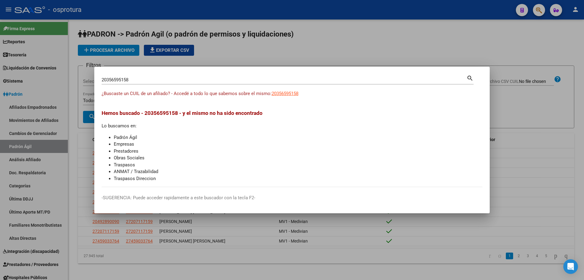
click at [187, 80] on input "20356595158" at bounding box center [284, 79] width 365 height 5
paste input "-35742190-0"
type input "20357421900"
click at [281, 92] on span "20357421900" at bounding box center [285, 93] width 27 height 5
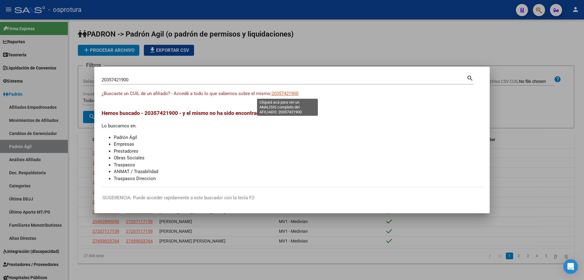
type textarea "20357421900"
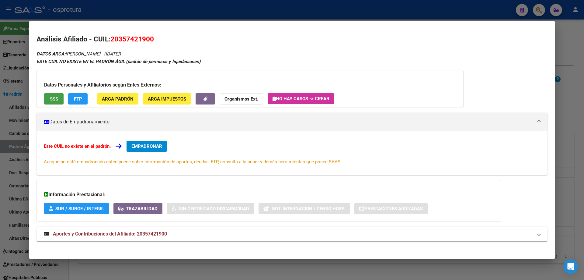
click at [61, 100] on button "SSS" at bounding box center [53, 98] width 19 height 11
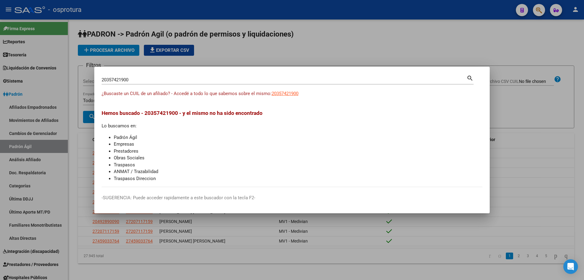
click at [169, 79] on input "20357421900" at bounding box center [284, 79] width 365 height 5
paste input "-35758874-"
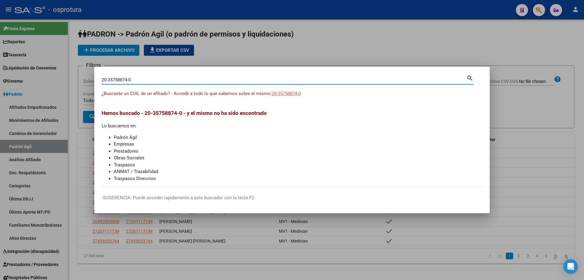
type input "20357588740"
click at [292, 92] on span "20357588740" at bounding box center [285, 93] width 27 height 5
type textarea "20357588740"
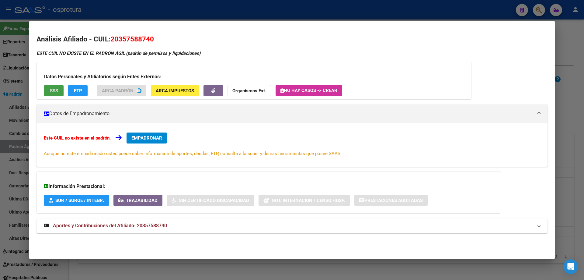
click at [50, 91] on span "SSS" at bounding box center [54, 90] width 8 height 5
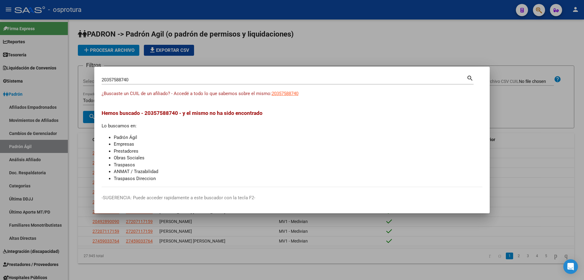
click at [161, 79] on input "20357588740" at bounding box center [284, 79] width 365 height 5
paste input "-35759587-9"
type input "20357595879"
click at [294, 92] on span "20357595879" at bounding box center [285, 93] width 27 height 5
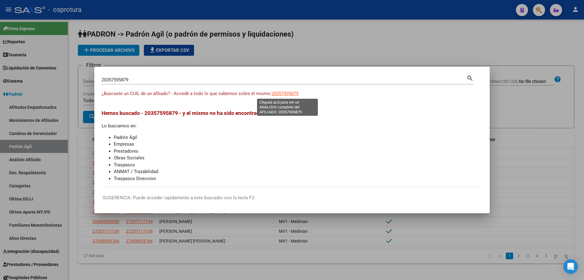
type textarea "20357595879"
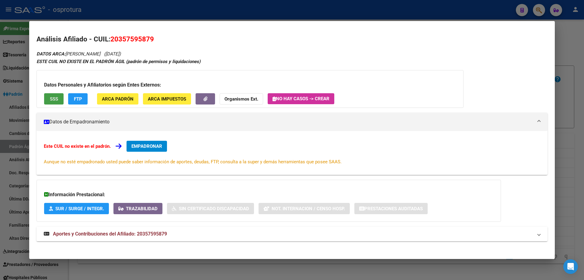
click at [53, 100] on span "SSS" at bounding box center [54, 98] width 8 height 5
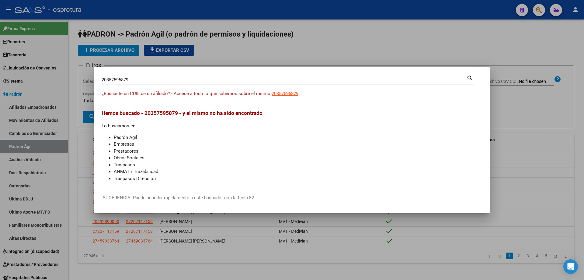
click at [164, 83] on div "20357595879 [PERSON_NAME] (apellido, dni, [PERSON_NAME], [PERSON_NAME], cuit, o…" at bounding box center [284, 79] width 365 height 9
click at [164, 80] on input "20357595879" at bounding box center [284, 79] width 365 height 5
paste input "-35763077-1"
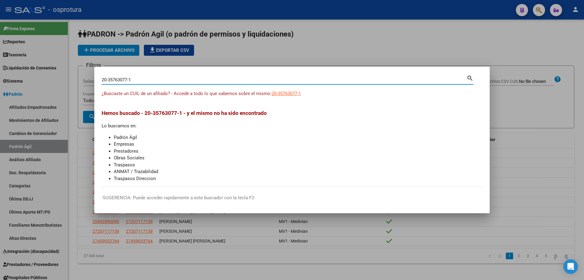
type input "20357630771"
click at [287, 94] on span "20357630771" at bounding box center [285, 93] width 27 height 5
type textarea "20357630771"
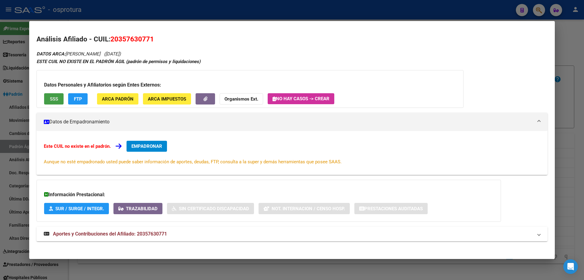
click at [54, 94] on button "SSS" at bounding box center [53, 98] width 19 height 11
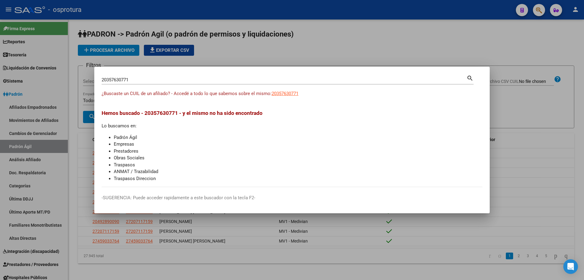
click at [141, 79] on input "20357630771" at bounding box center [284, 79] width 365 height 5
paste input "-35763150-6"
type input "20357631506"
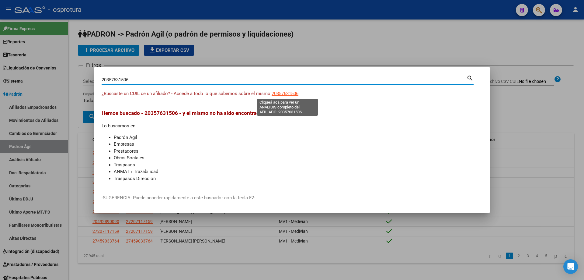
click at [281, 94] on span "20357631506" at bounding box center [285, 93] width 27 height 5
type textarea "20357631506"
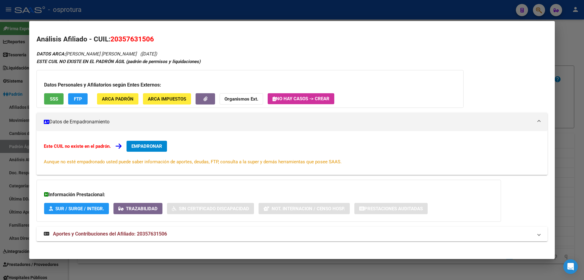
click at [62, 99] on button "SSS" at bounding box center [53, 98] width 19 height 11
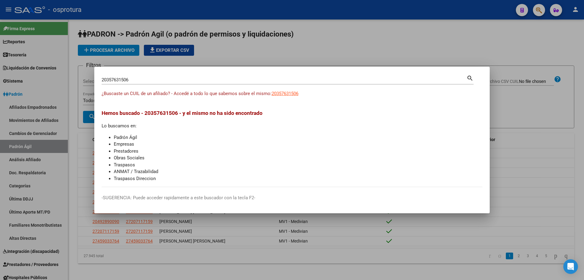
click at [188, 81] on input "20357631506" at bounding box center [284, 79] width 365 height 5
paste input "-35763315-0"
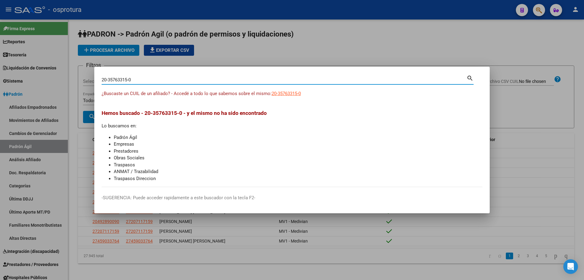
type input "20357633150"
click at [282, 94] on span "20357633150" at bounding box center [285, 93] width 27 height 5
type textarea "20357633150"
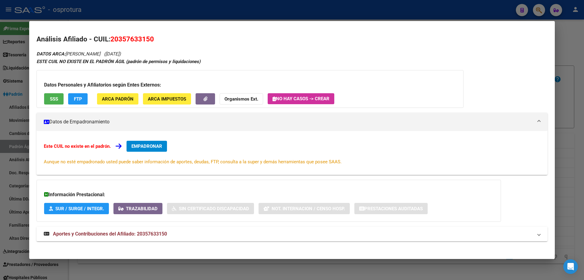
click at [55, 98] on span "SSS" at bounding box center [54, 98] width 8 height 5
